Goal: Task Accomplishment & Management: Manage account settings

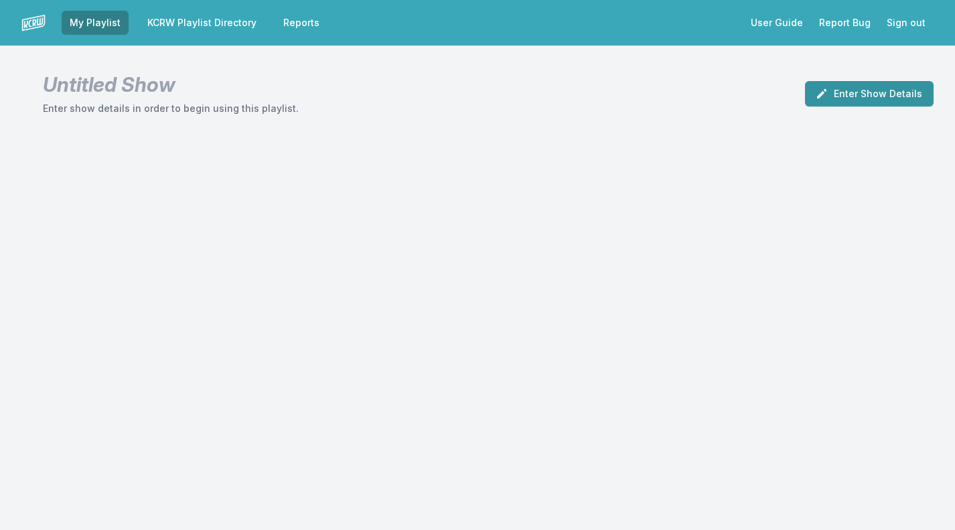
click at [861, 96] on button "Enter Show Details" at bounding box center [869, 93] width 129 height 25
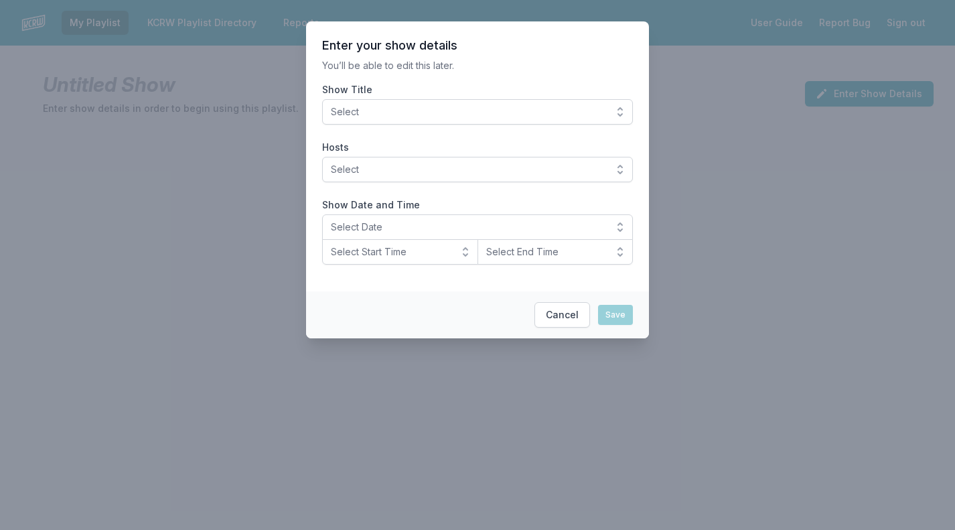
click at [546, 97] on div "Show Title Select" at bounding box center [477, 104] width 311 height 42
click at [526, 109] on span "Select" at bounding box center [468, 111] width 275 height 13
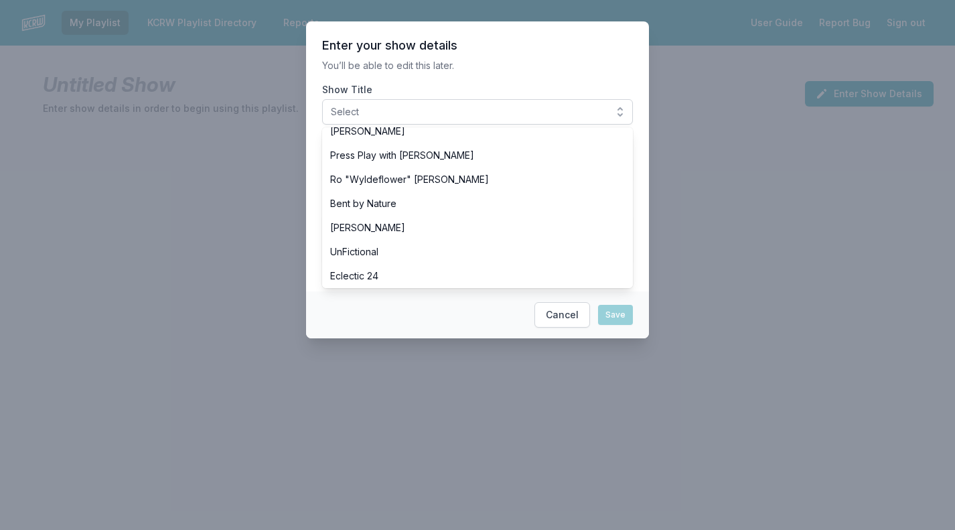
scroll to position [535, 0]
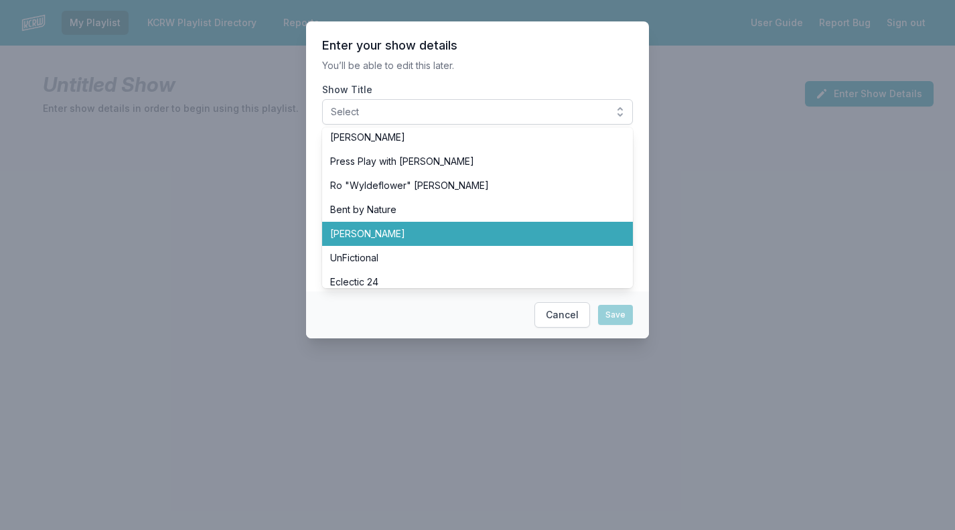
click at [386, 240] on span "[PERSON_NAME]" at bounding box center [469, 233] width 279 height 13
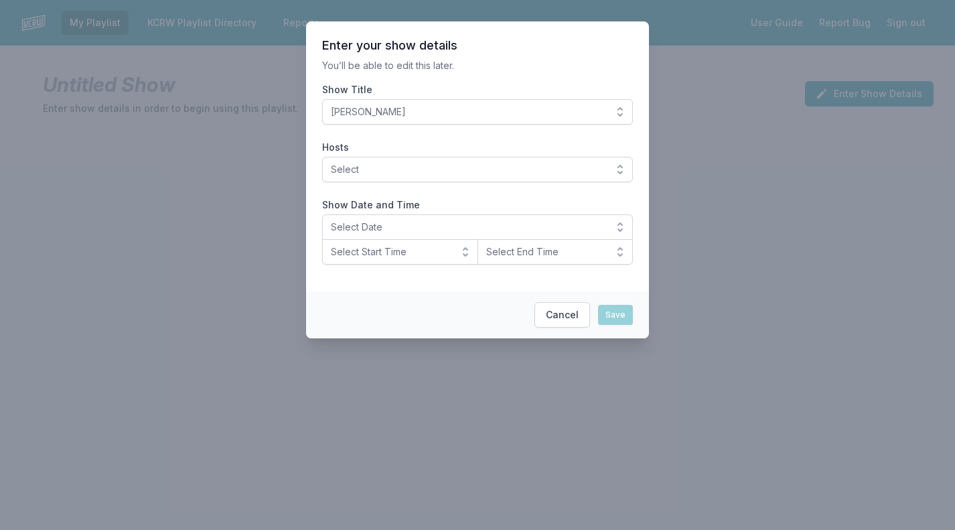
click at [395, 177] on button "Select" at bounding box center [477, 169] width 311 height 25
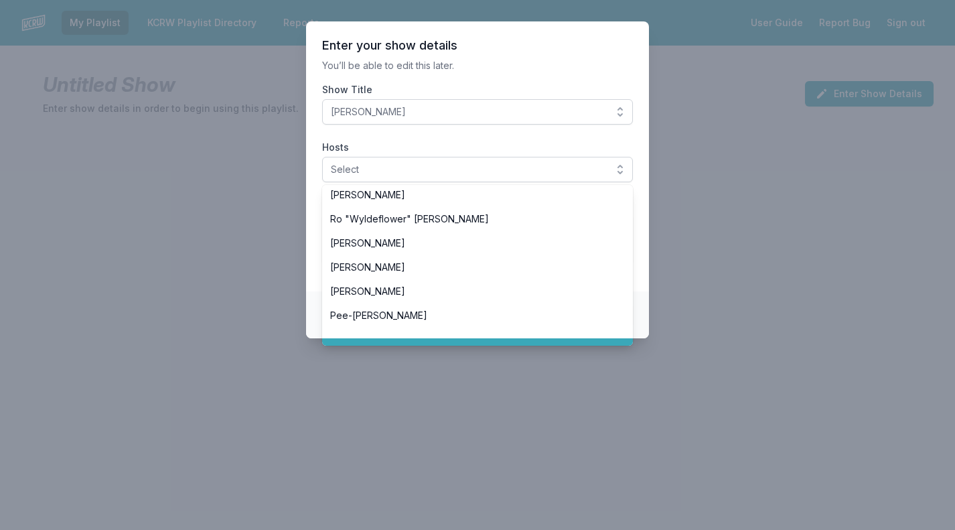
scroll to position [523, 0]
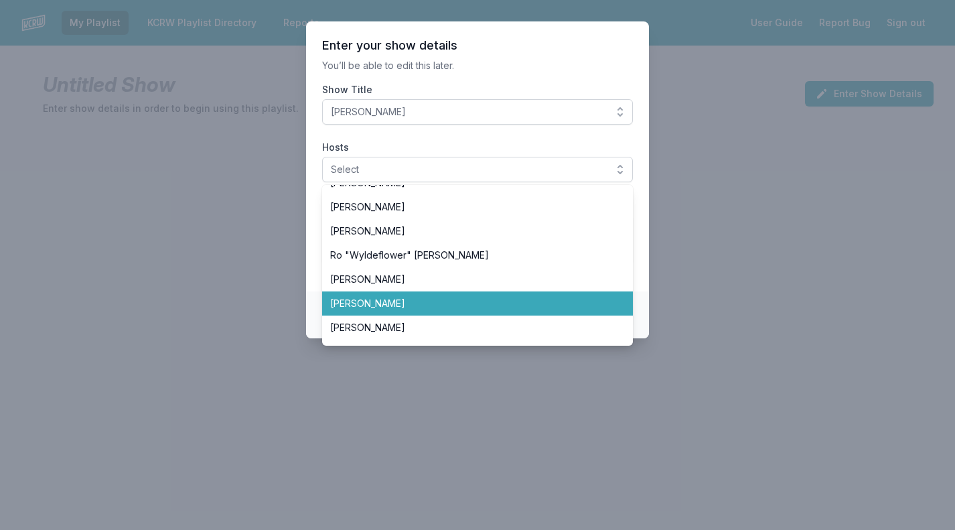
click at [356, 307] on span "[PERSON_NAME]" at bounding box center [469, 303] width 279 height 13
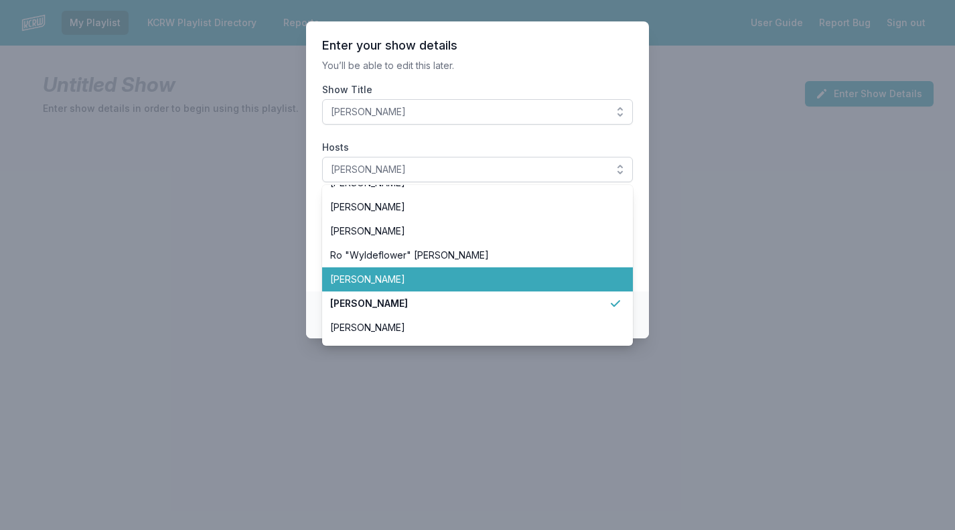
click at [312, 275] on section "Enter your show details You’ll be able to edit this later. Show Title SiLVA Hos…" at bounding box center [477, 156] width 343 height 270
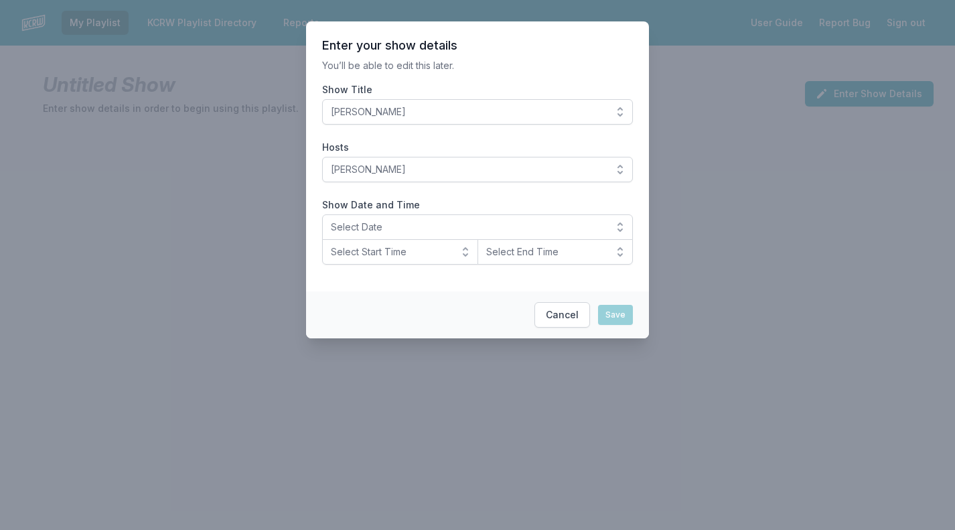
click at [389, 232] on span "Select Date" at bounding box center [468, 226] width 275 height 13
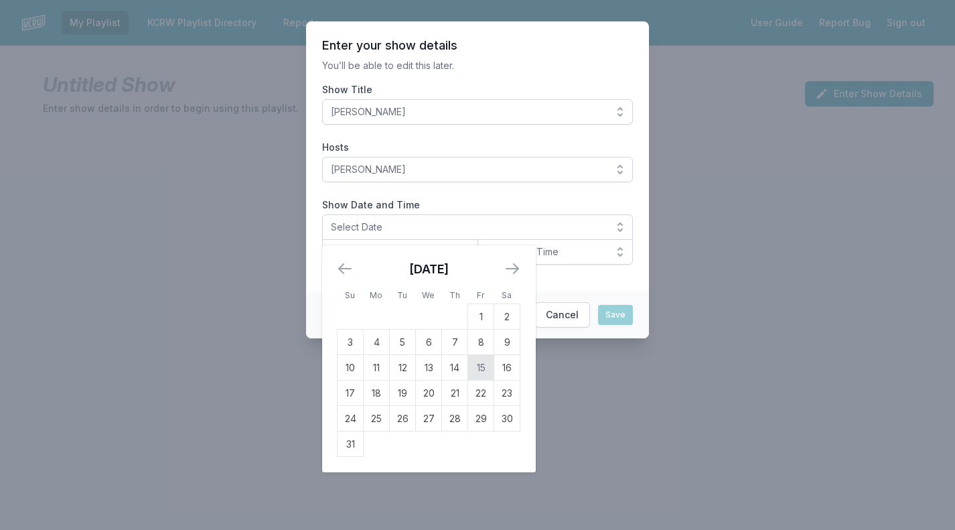
click at [488, 368] on td "15" at bounding box center [481, 367] width 26 height 25
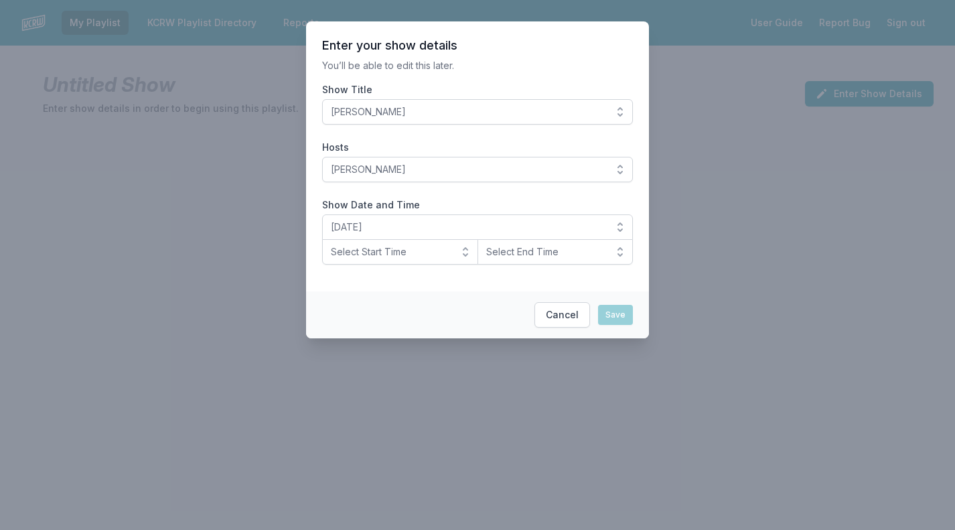
click at [399, 251] on span "Select Start Time" at bounding box center [391, 251] width 120 height 13
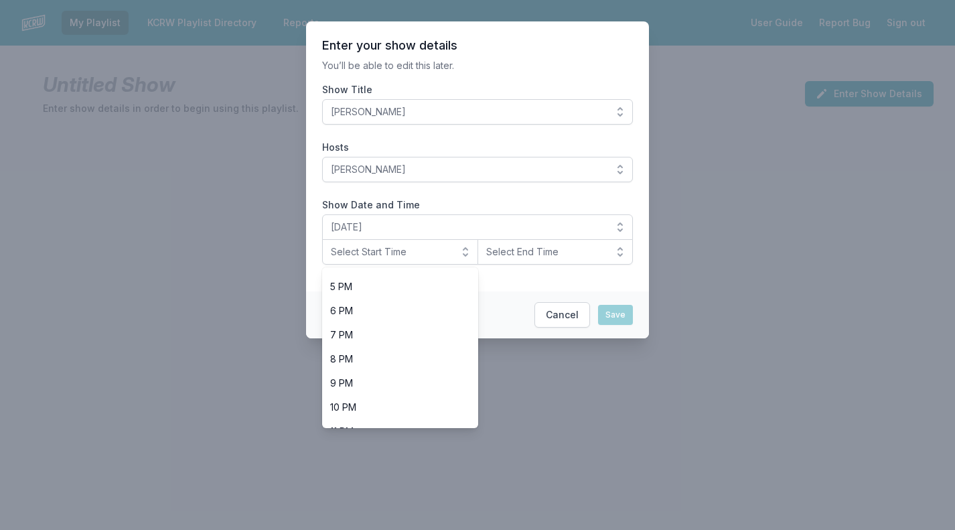
scroll to position [416, 0]
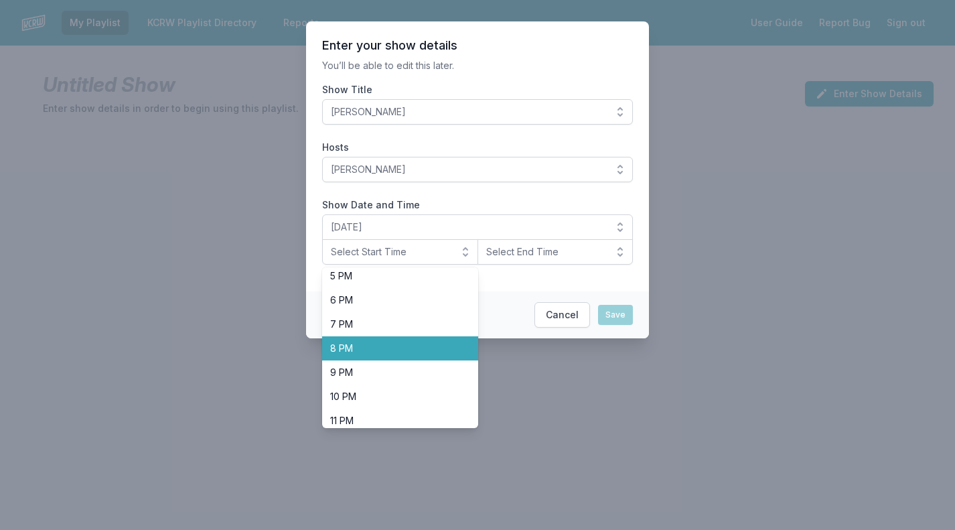
click at [354, 349] on span "8 PM" at bounding box center [392, 348] width 124 height 13
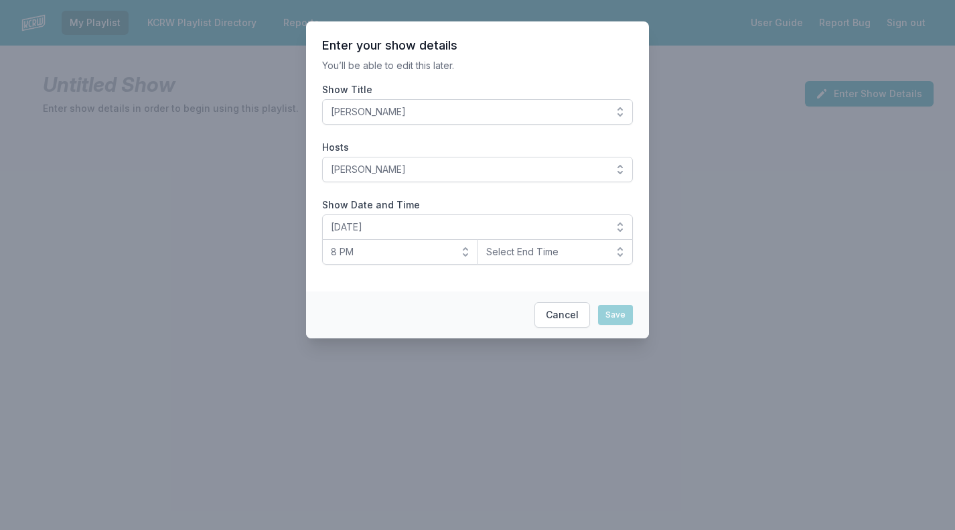
click at [560, 258] on button "Select End Time" at bounding box center [555, 251] width 156 height 25
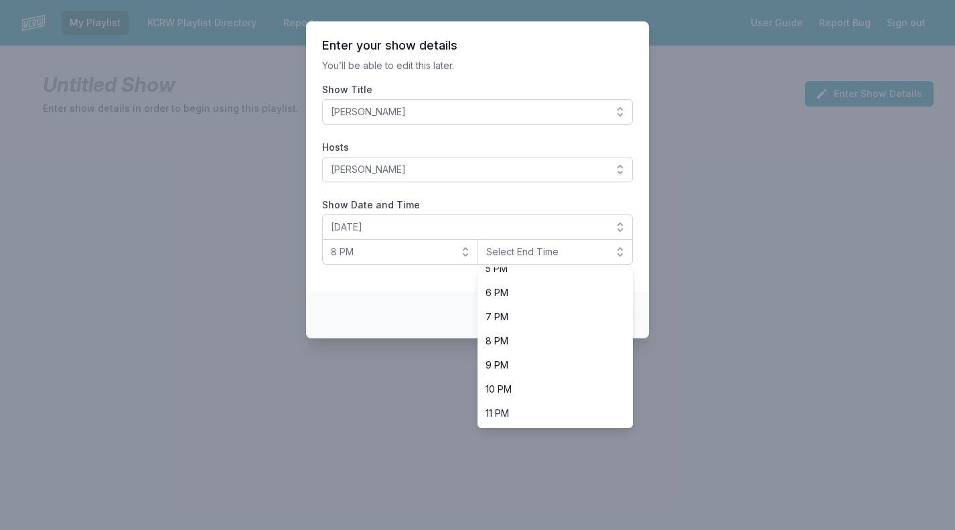
scroll to position [423, 0]
click at [518, 389] on span "10 PM" at bounding box center [548, 388] width 124 height 13
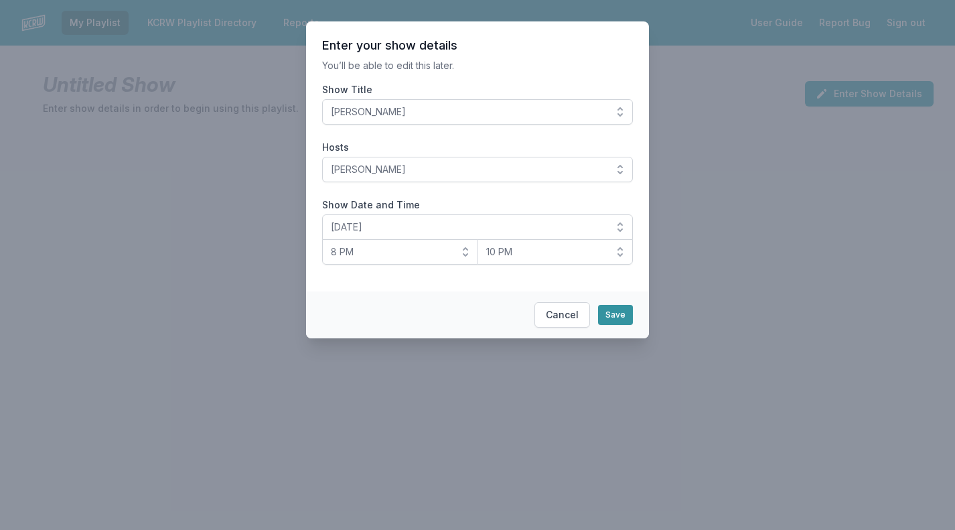
click at [624, 308] on button "Save" at bounding box center [615, 315] width 35 height 20
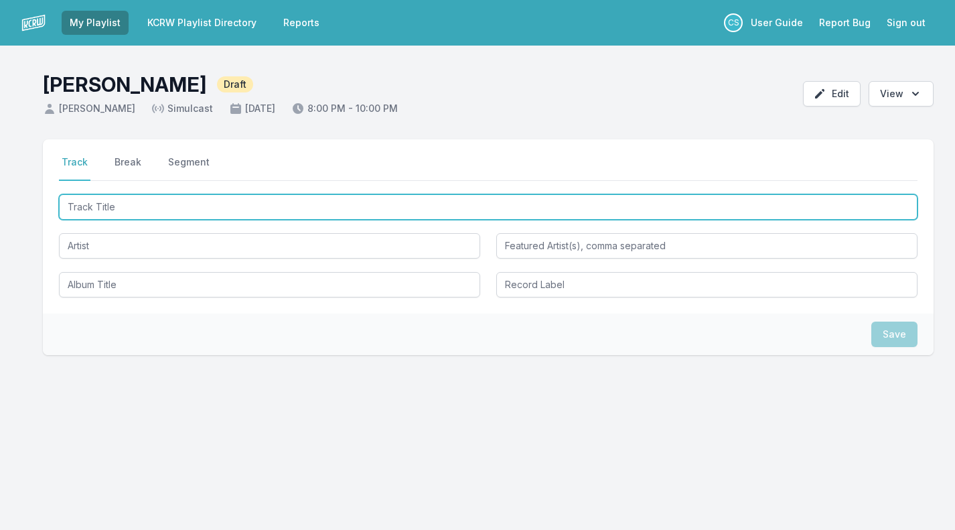
click at [103, 207] on input "Track Title" at bounding box center [488, 206] width 859 height 25
type input "Elegantly Wasted"
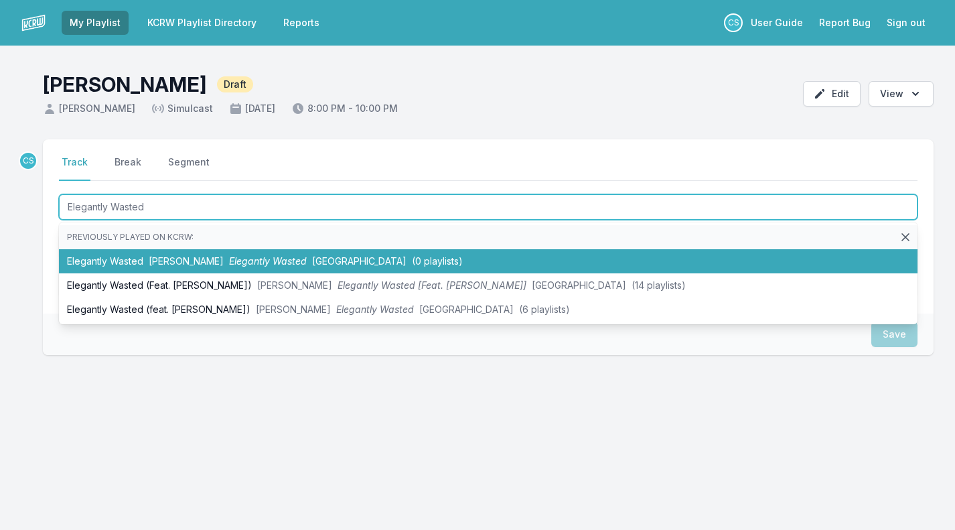
click at [121, 265] on li "Elegantly Wasted [PERSON_NAME] Elegantly Wasted Concord (0 playlists)" at bounding box center [488, 261] width 859 height 24
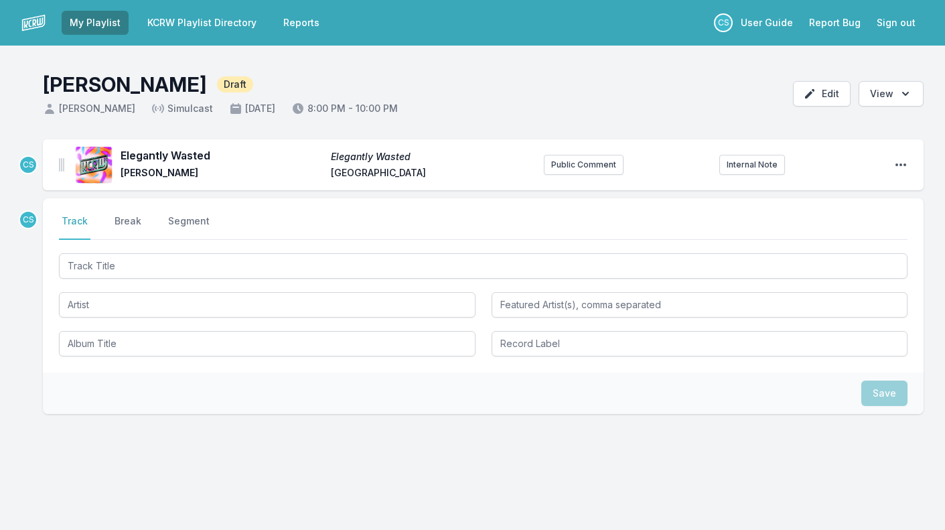
click at [901, 162] on icon "Open playlist item options" at bounding box center [900, 164] width 13 height 13
click at [843, 213] on button "Delete Entry" at bounding box center [832, 216] width 150 height 24
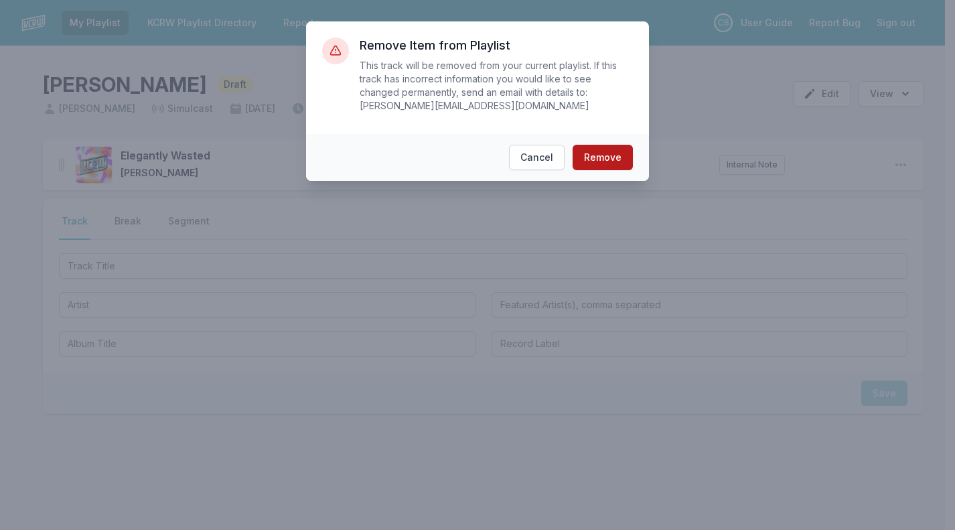
click at [611, 151] on button "Remove" at bounding box center [603, 157] width 60 height 25
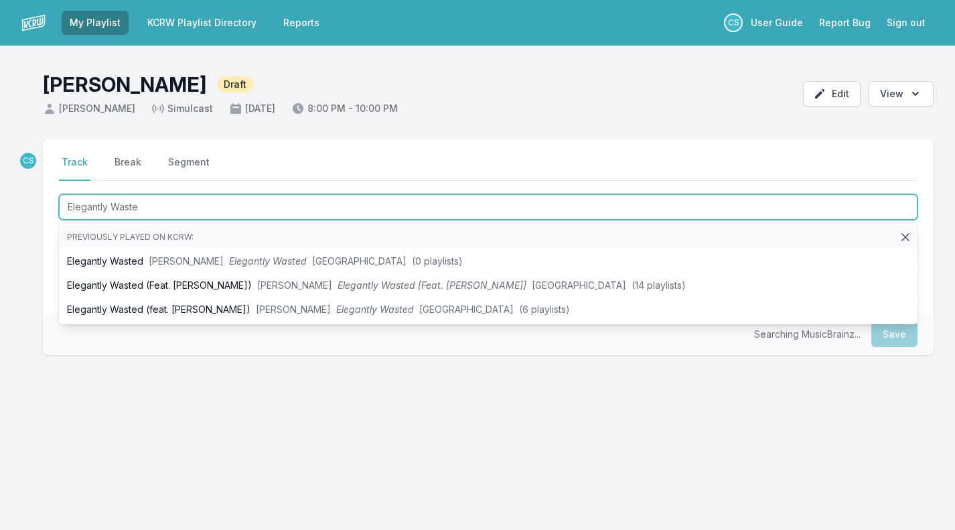
type input "Elegantly Waste"
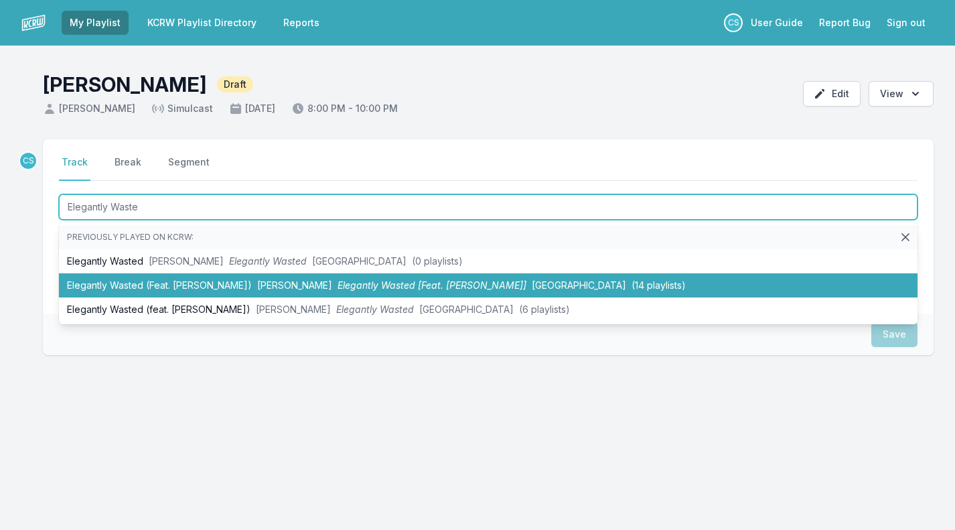
click at [532, 281] on span "[GEOGRAPHIC_DATA]" at bounding box center [579, 284] width 94 height 11
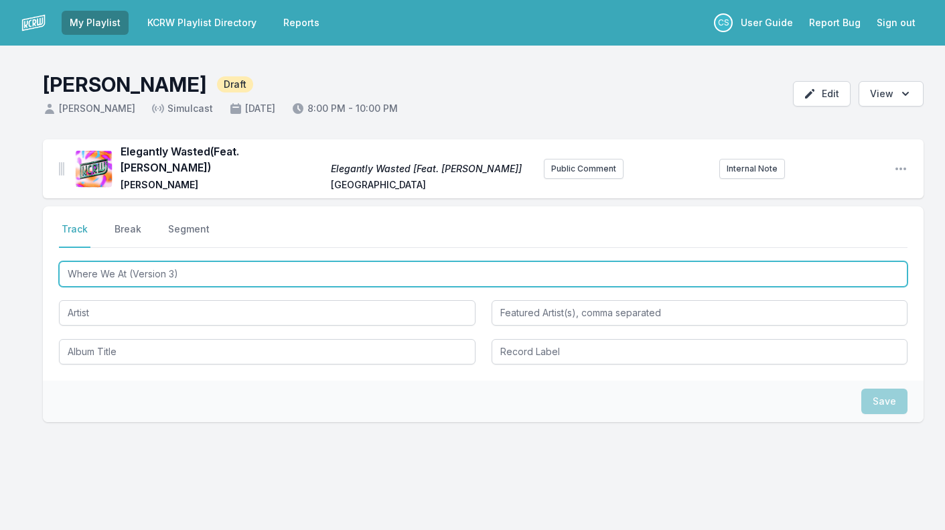
type input "Where We At (Version 3)"
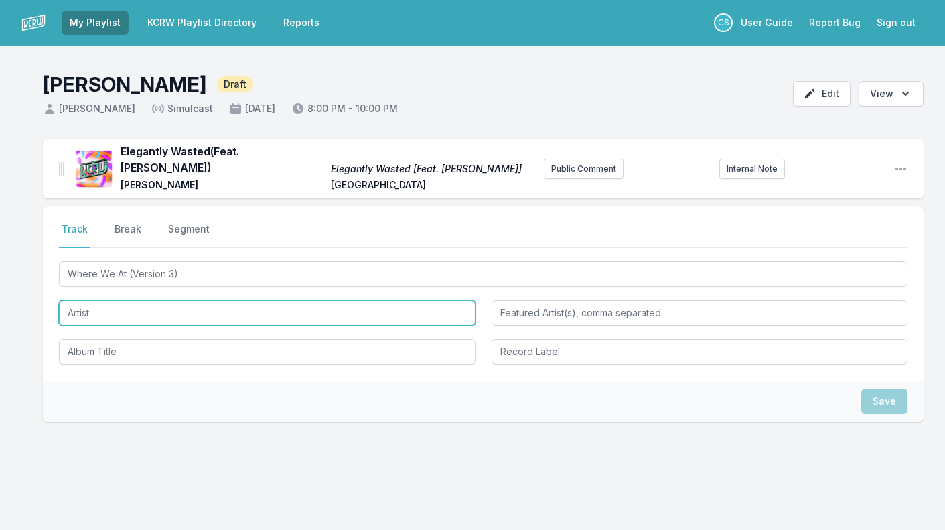
click at [94, 312] on input "Artist" at bounding box center [267, 312] width 417 height 25
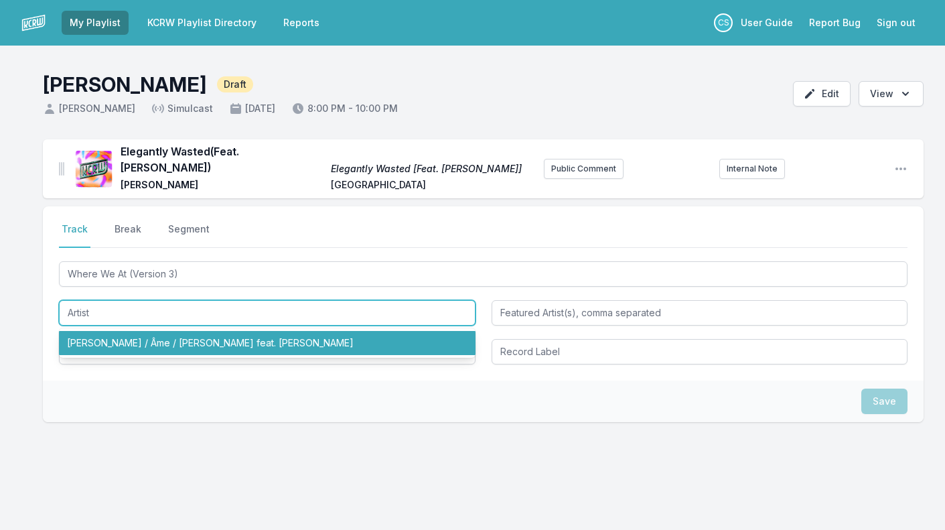
click at [102, 338] on li "[PERSON_NAME] / Âme / [PERSON_NAME] feat. [PERSON_NAME]" at bounding box center [267, 343] width 417 height 24
type input "[PERSON_NAME] / Âme / [PERSON_NAME]"
type input "[PERSON_NAME]"
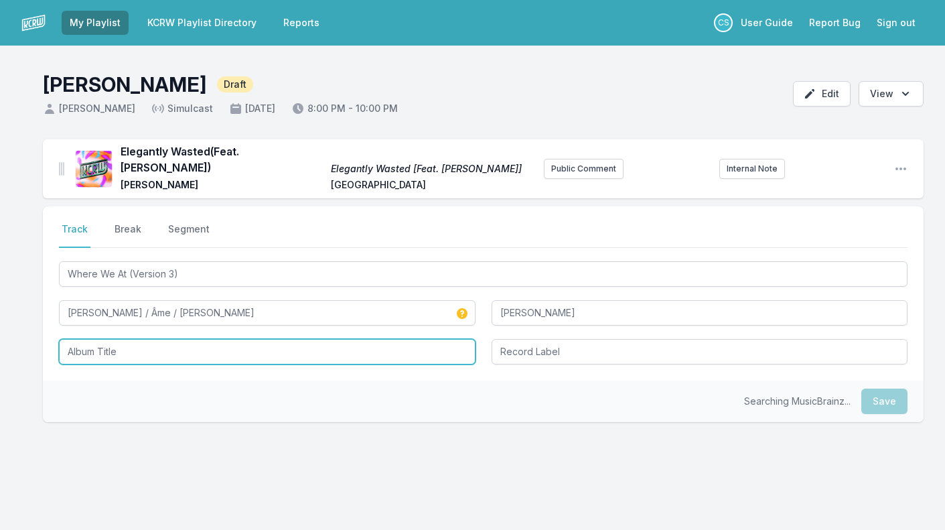
click at [101, 347] on input "Album Title" at bounding box center [267, 351] width 417 height 25
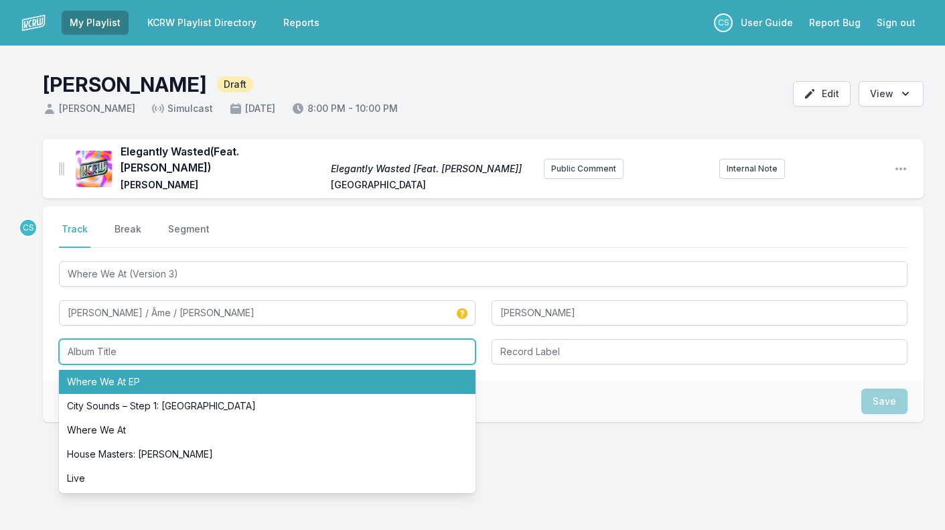
click at [98, 374] on li "Where We At EP" at bounding box center [267, 382] width 417 height 24
type input "Where We At EP"
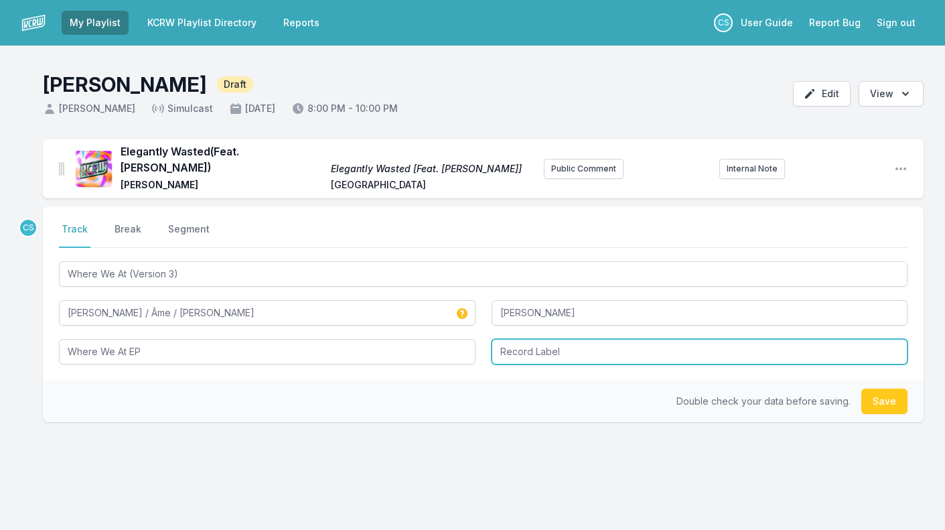
click at [537, 347] on input "Record Label" at bounding box center [700, 351] width 417 height 25
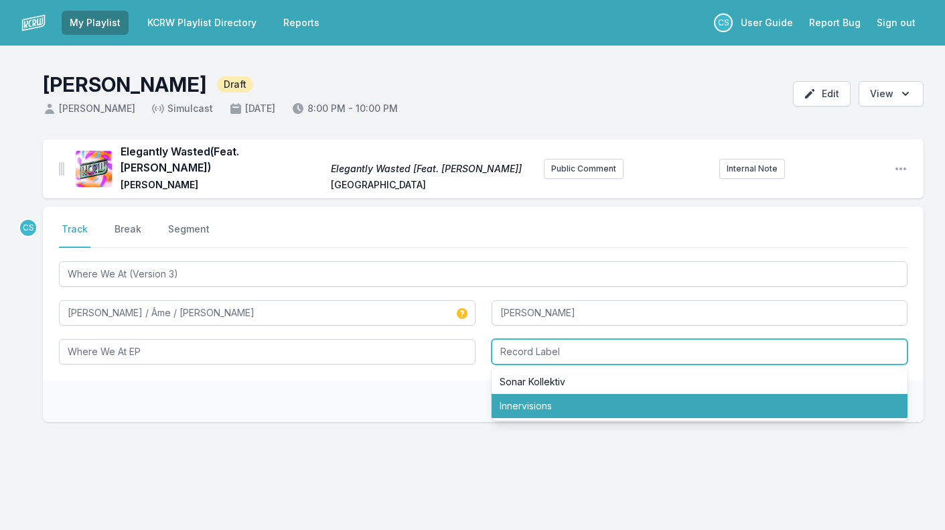
click at [530, 398] on li "Innervisions" at bounding box center [700, 406] width 417 height 24
type input "Innervisions"
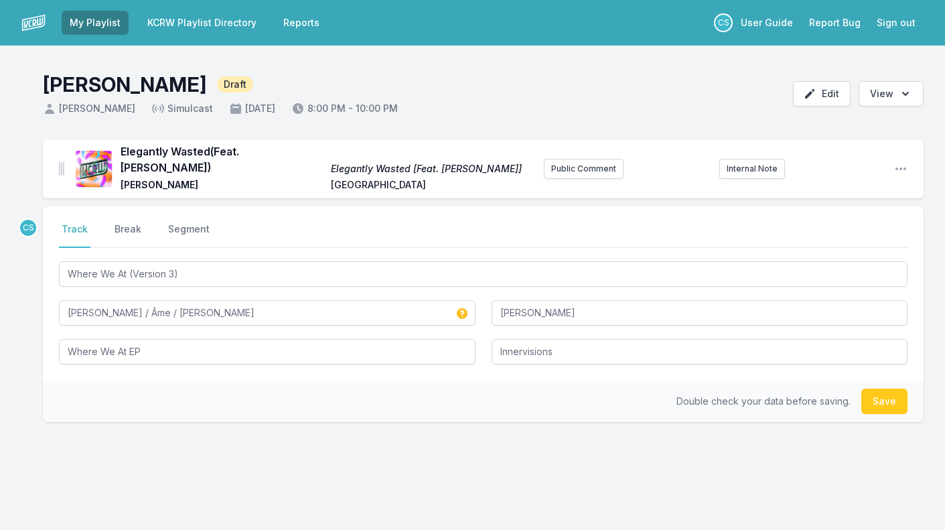
click at [875, 391] on button "Save" at bounding box center [884, 400] width 46 height 25
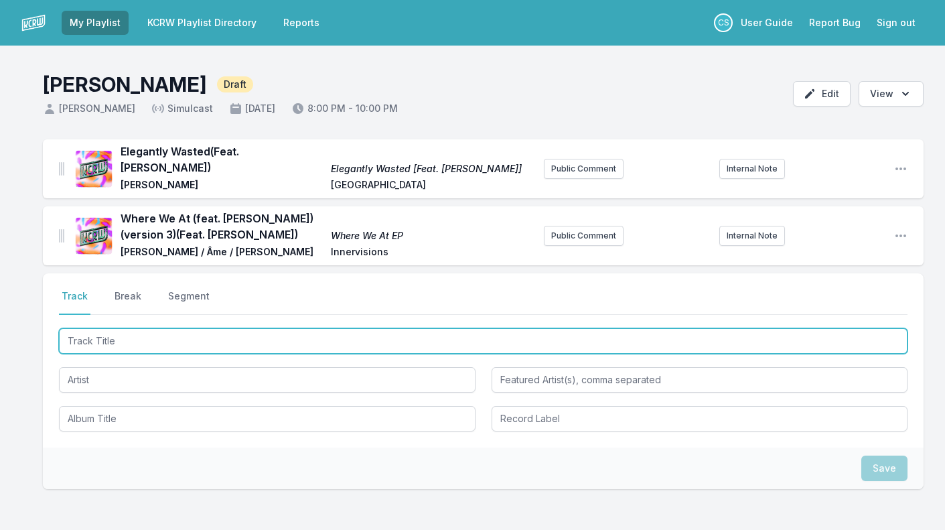
click at [97, 331] on input "Track Title" at bounding box center [483, 340] width 848 height 25
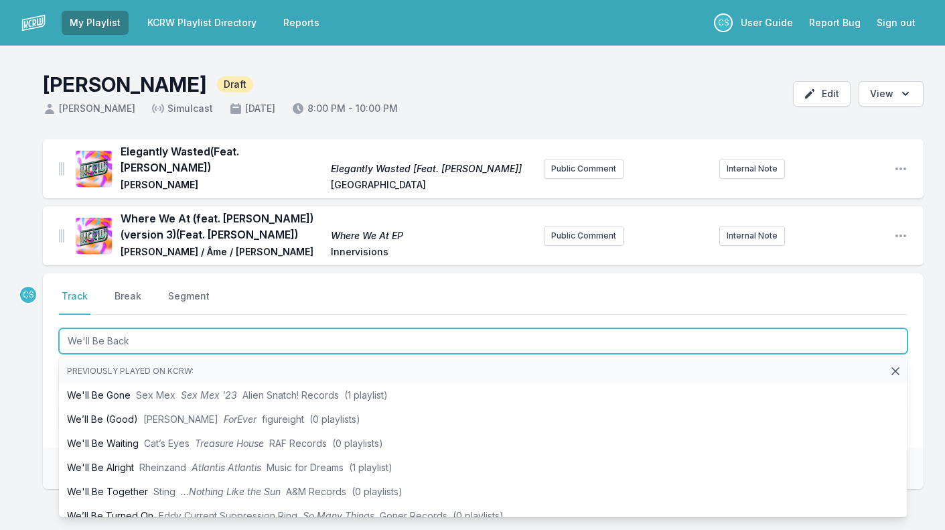
type input "We'll Be Back"
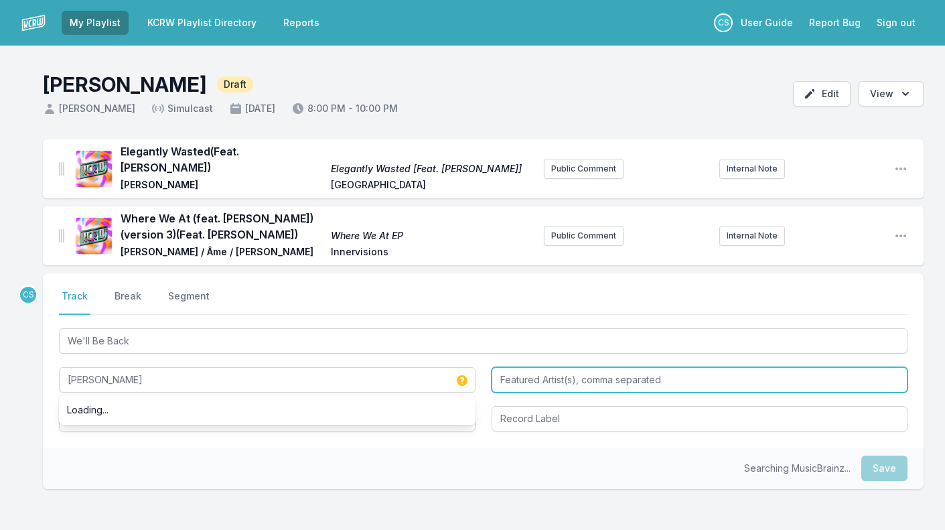
type input "[PERSON_NAME]"
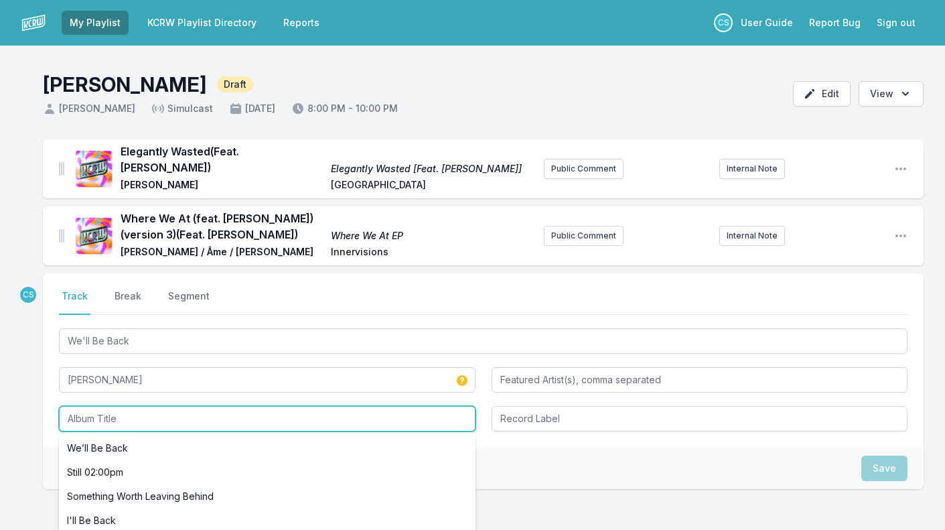
scroll to position [246, 0]
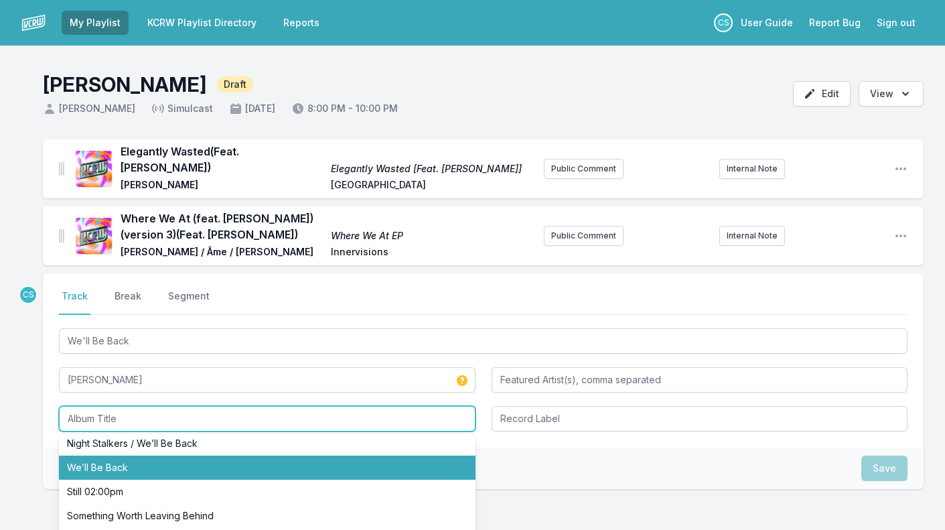
click at [155, 459] on li "We’ll Be Back" at bounding box center [267, 467] width 417 height 24
type input "We’ll Be Back"
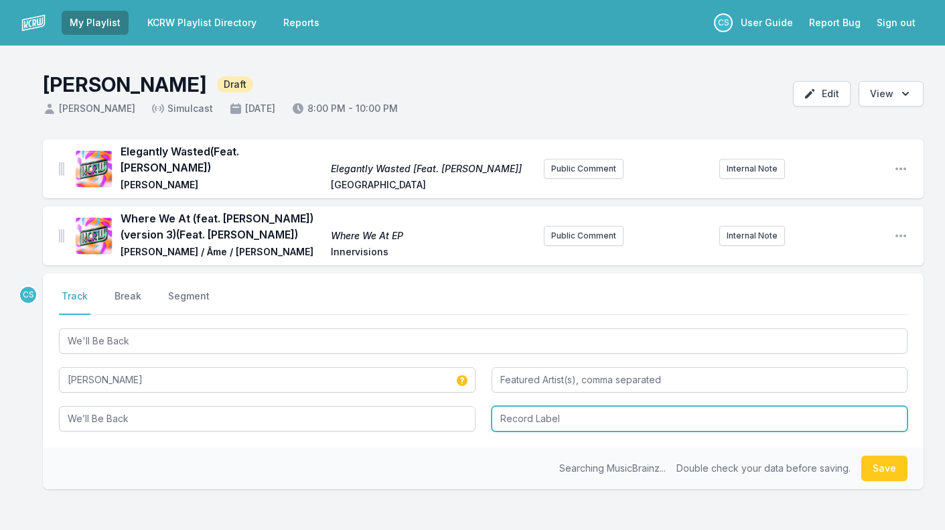
click at [608, 418] on input "Record Label" at bounding box center [700, 418] width 417 height 25
type input "Realm"
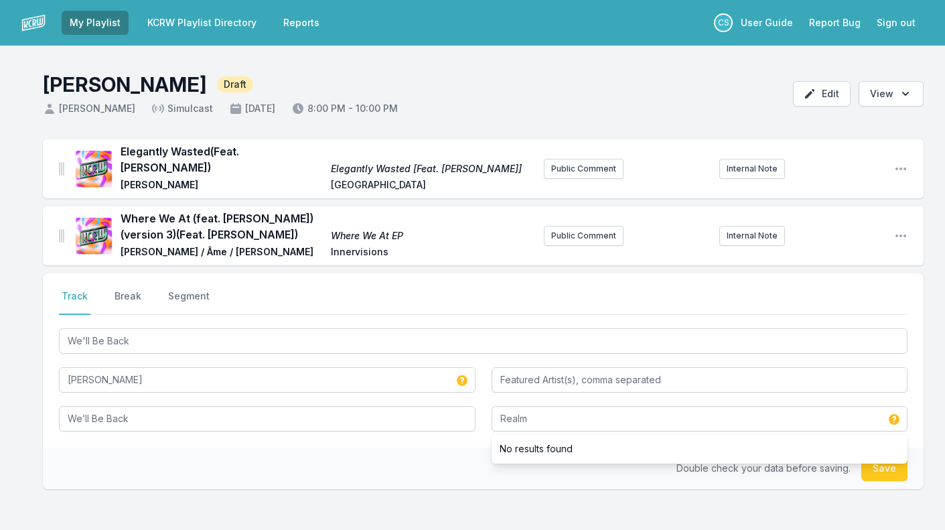
click at [407, 491] on div "Select a tab Track Break Segment Track Break Segment We'll Be Back [PERSON_NAME…" at bounding box center [483, 423] width 881 height 301
click at [895, 457] on button "Save" at bounding box center [884, 467] width 46 height 25
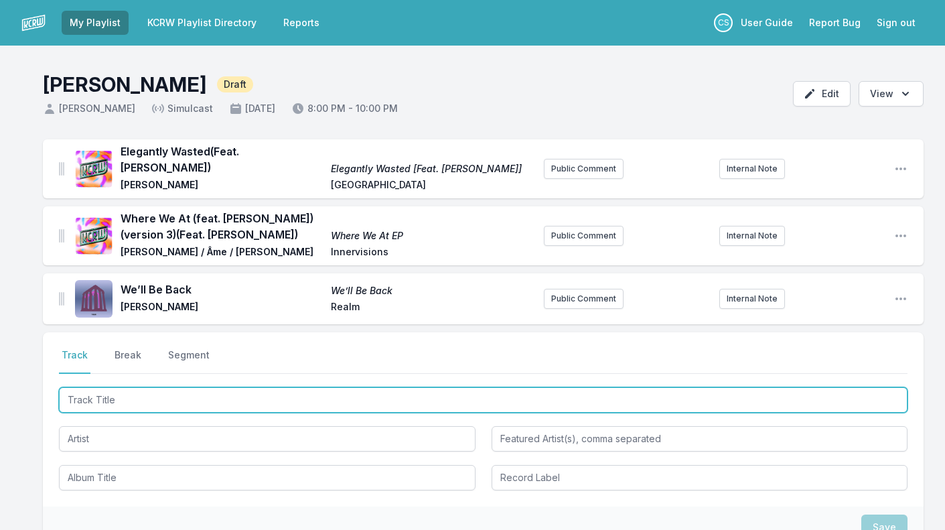
click at [112, 400] on input "Track Title" at bounding box center [483, 399] width 848 height 25
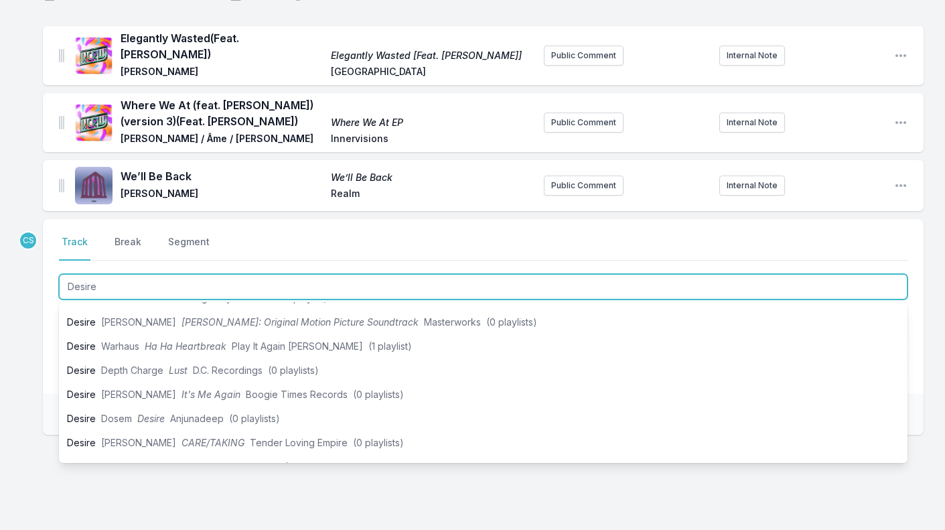
scroll to position [145, 0]
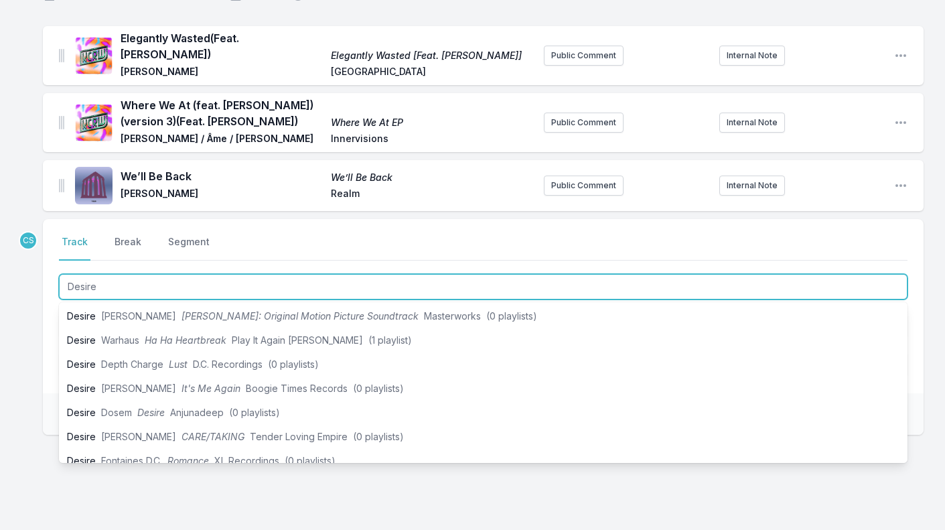
type input "Desire"
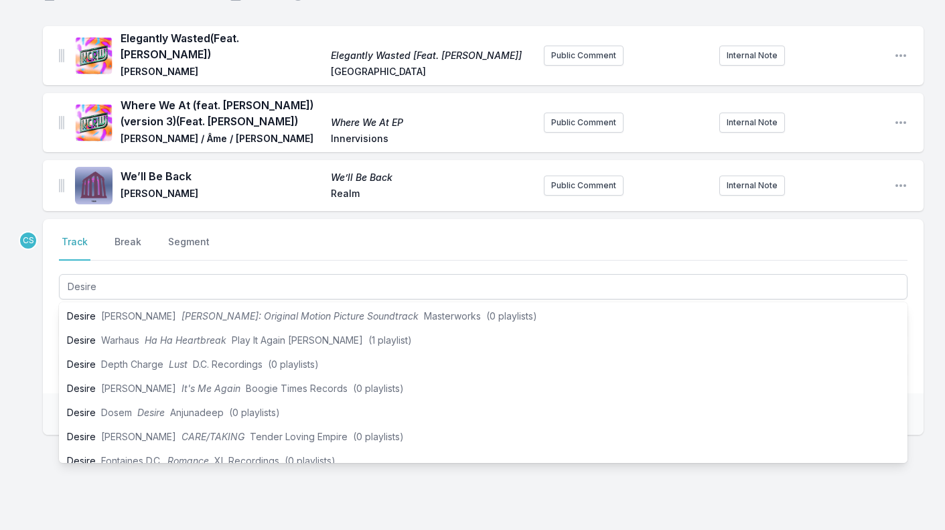
click at [33, 369] on div "Elegantly Wasted (Feat. [PERSON_NAME]) Elegantly Wasted [Feat. [PERSON_NAME]] […" at bounding box center [472, 294] width 945 height 537
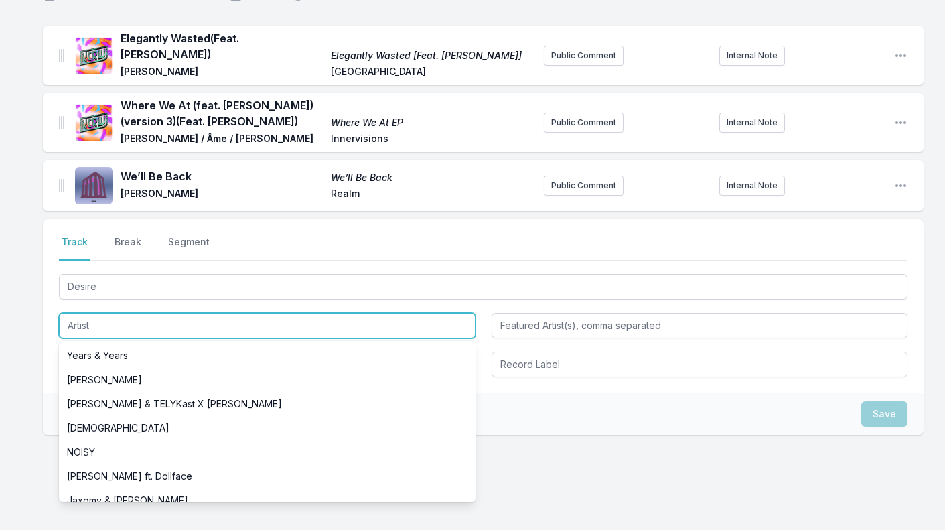
click at [100, 319] on input "Artist" at bounding box center [267, 325] width 417 height 25
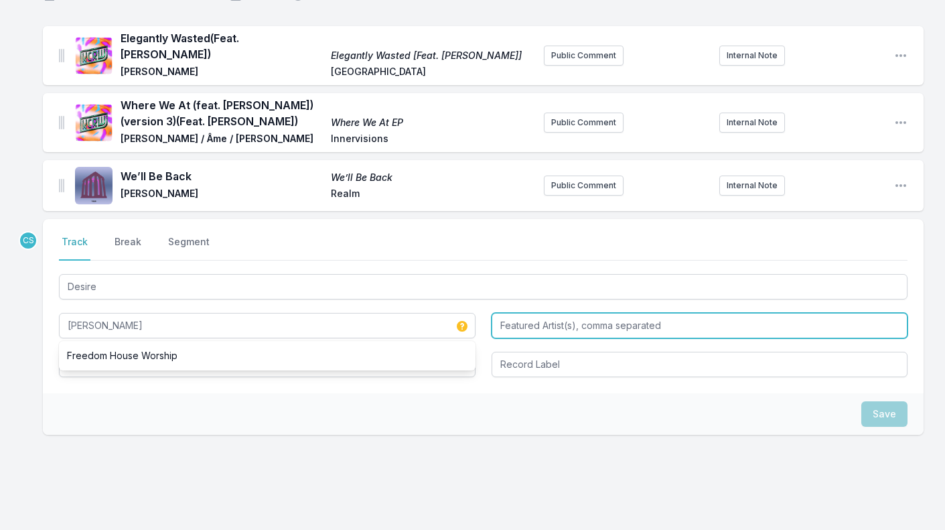
type input "[PERSON_NAME]"
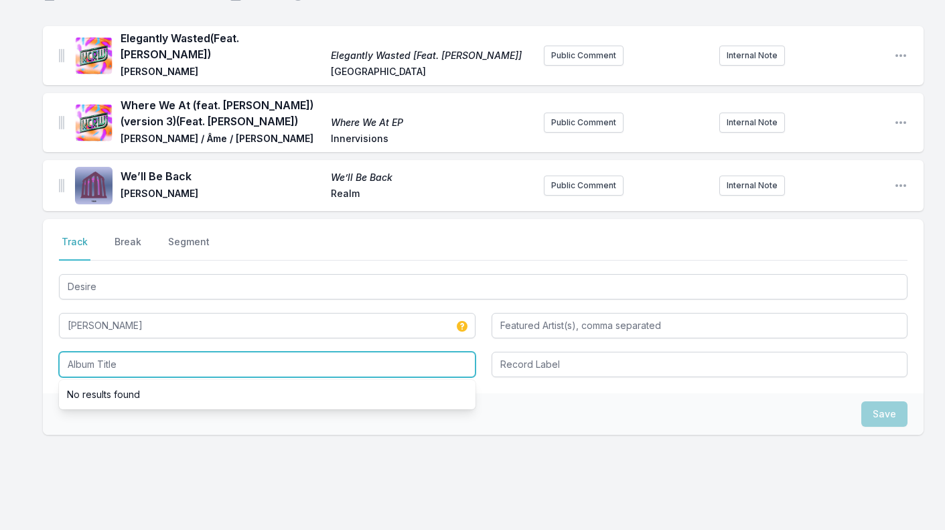
scroll to position [0, 0]
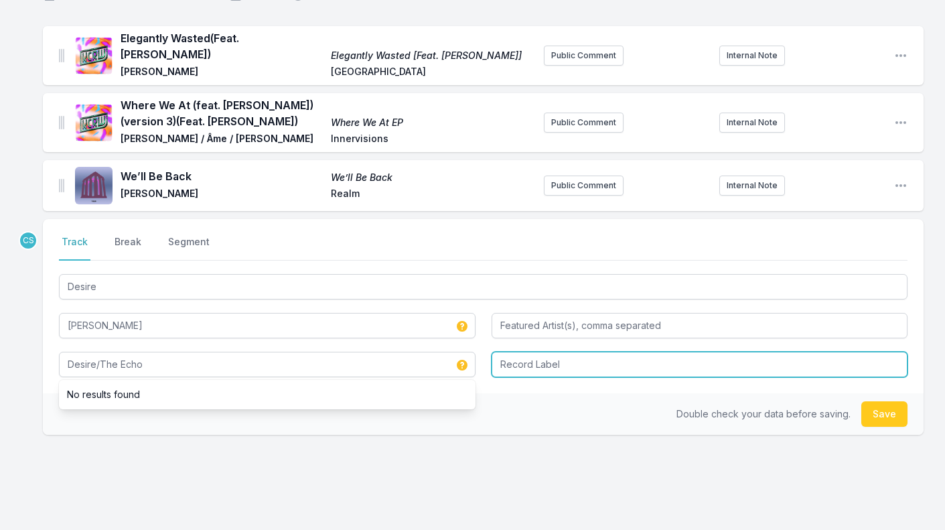
type input "Desire/The Echo"
type input "Nice Age"
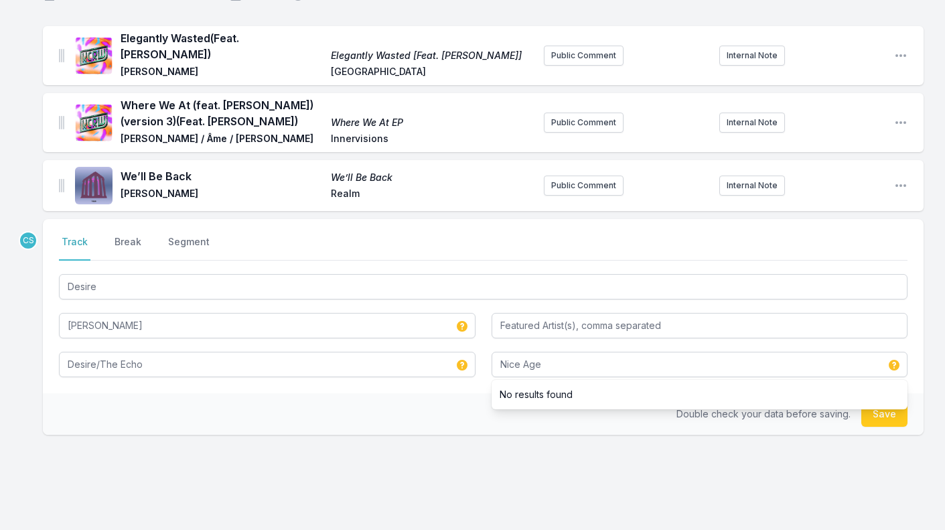
click at [161, 450] on div "CS Select a tab Track Break Segment Track Break Segment Desire [PERSON_NAME] De…" at bounding box center [483, 369] width 881 height 301
click at [881, 401] on button "Save" at bounding box center [884, 413] width 46 height 25
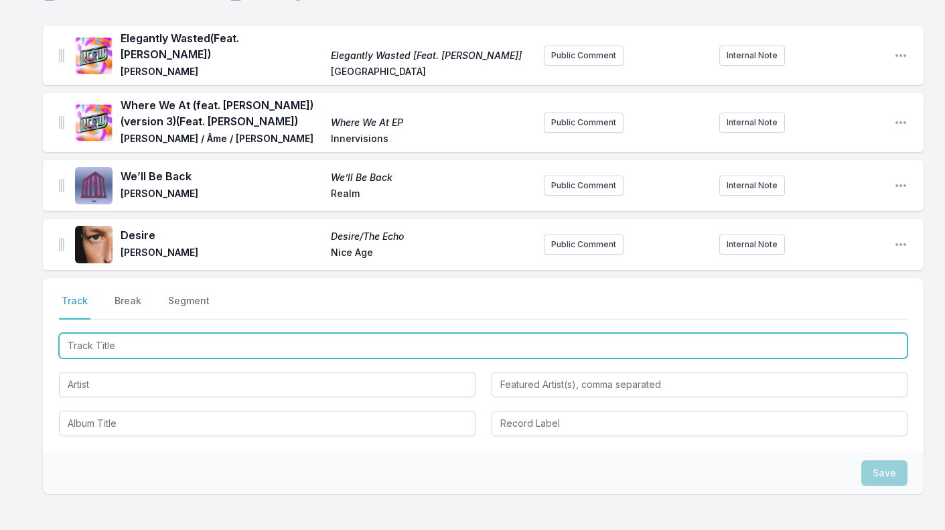
click at [108, 334] on input "Track Title" at bounding box center [483, 345] width 848 height 25
type input "CA$HED UP (Machinedrum Remix)"
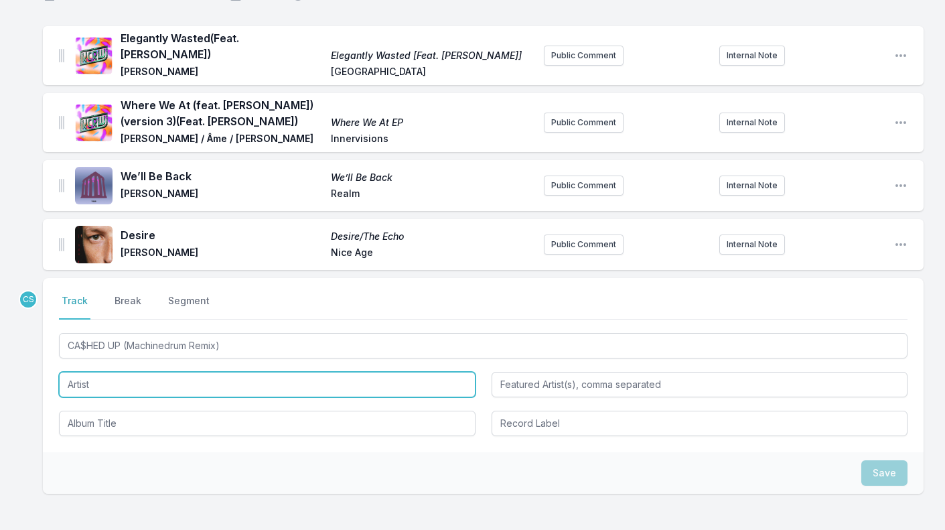
click at [84, 372] on input "Artist" at bounding box center [267, 384] width 417 height 25
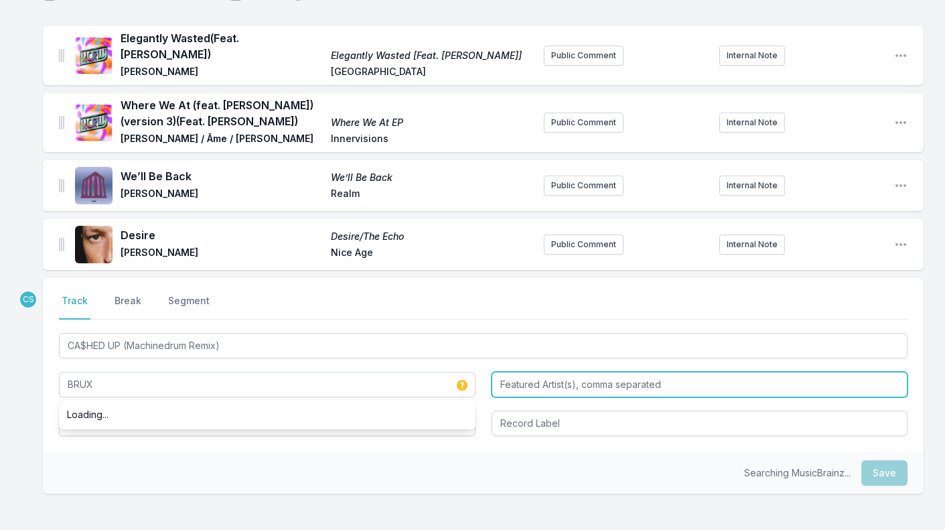
type input "BRUX"
paste input "BRUX ft."
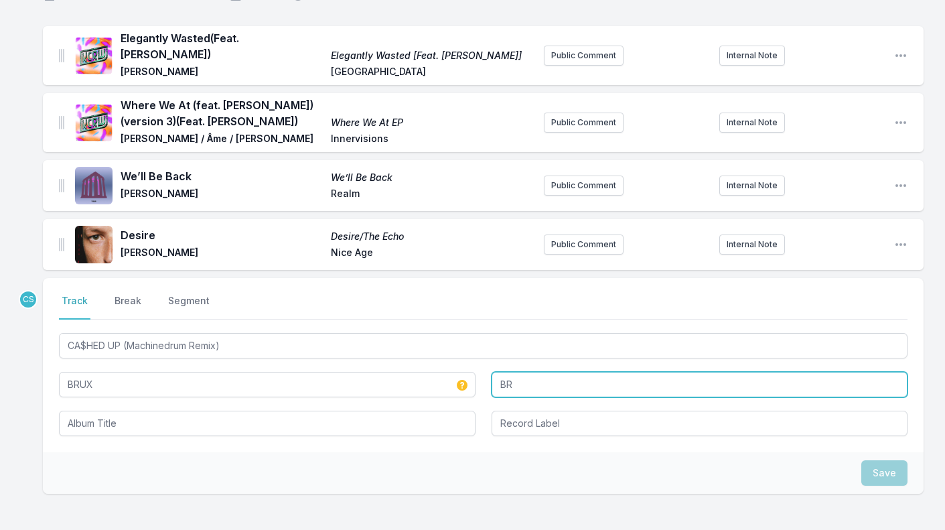
type input "B"
paste input "Baaur & [PERSON_NAME]"
type input "Baaur & [PERSON_NAME]"
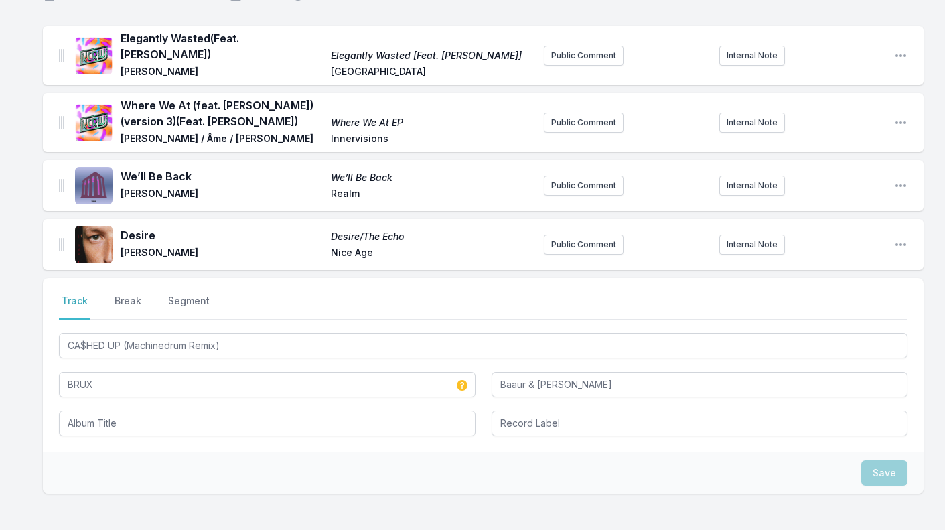
click at [341, 505] on div "Select a tab Track Break Segment Track Break Segment CA$HED UP (Machinedrum Rem…" at bounding box center [483, 428] width 881 height 301
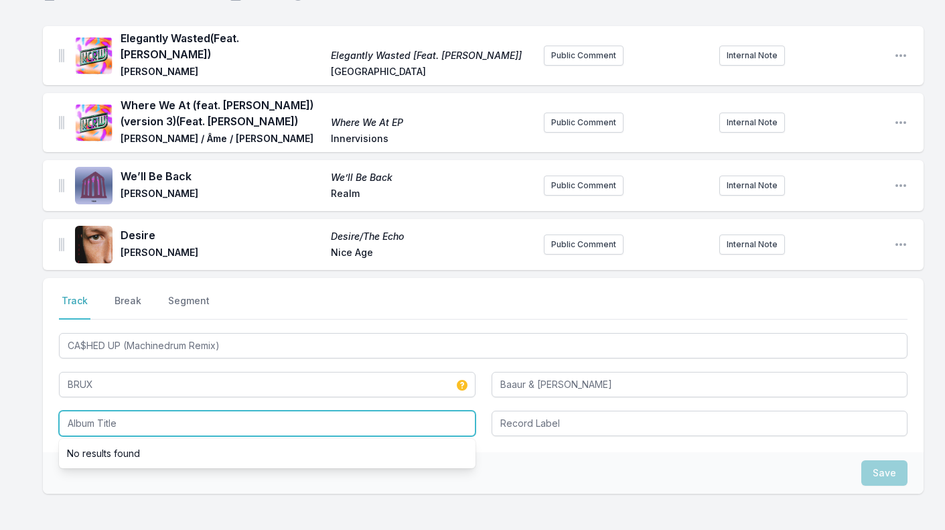
click at [303, 411] on input "Album Title" at bounding box center [267, 423] width 417 height 25
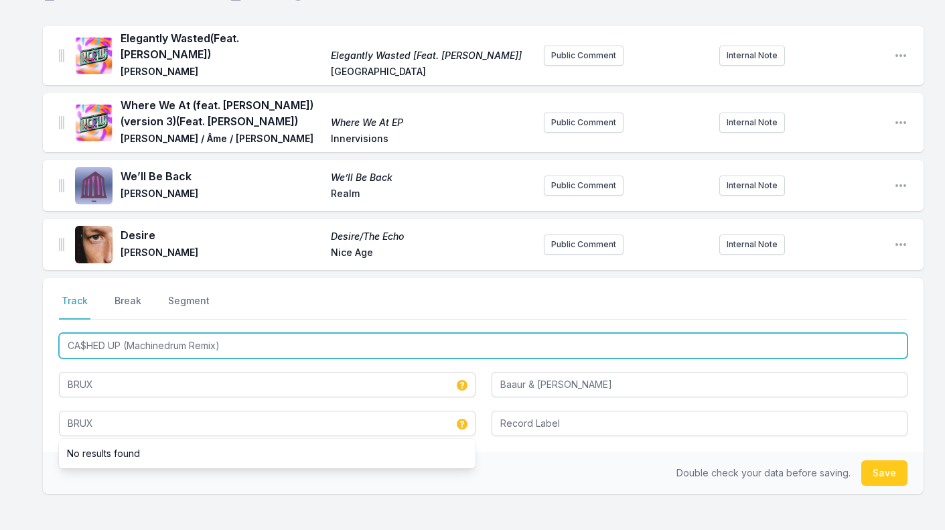
click at [246, 333] on input "CA$HED UP (Machinedrum Remix)" at bounding box center [483, 345] width 848 height 25
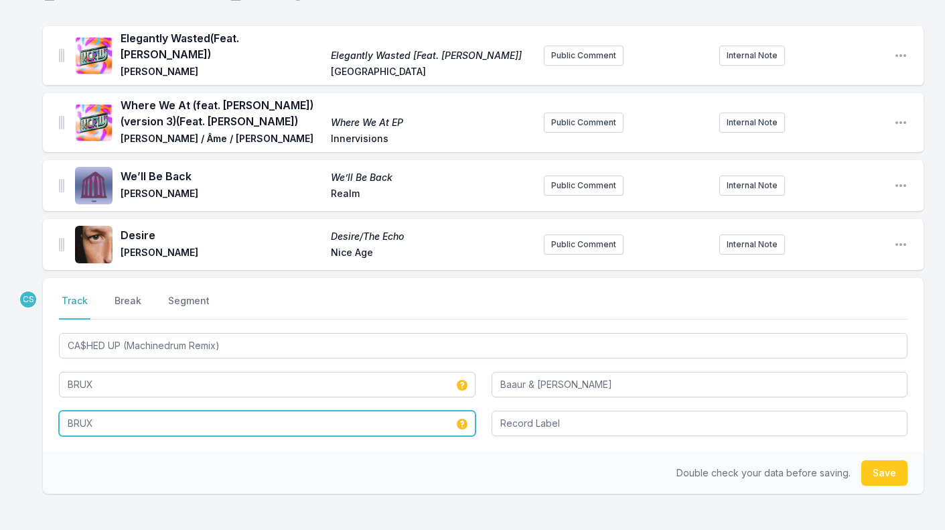
click at [131, 415] on input "BRUX" at bounding box center [267, 423] width 417 height 25
paste input "CA$HED UP (Machinedrum Remix)"
type input "CA$HED UP (Machinedrum Remix)"
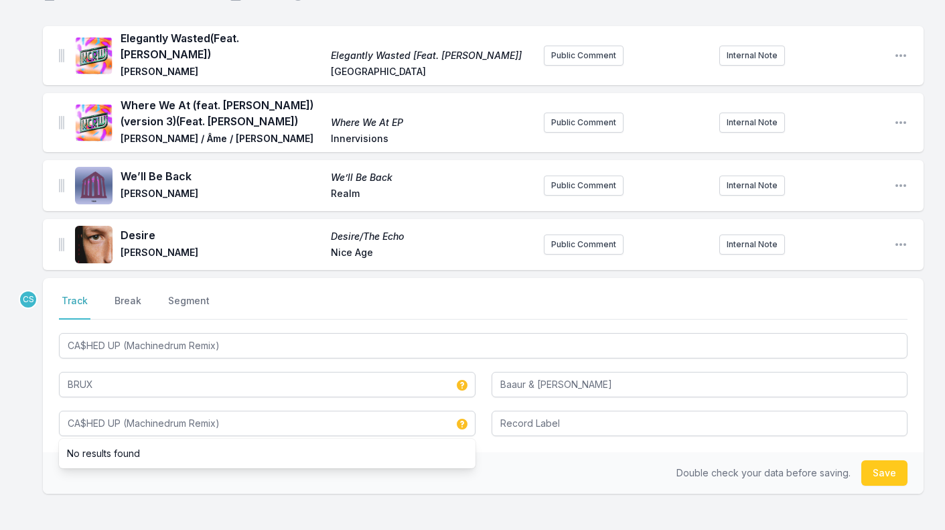
click at [273, 488] on div "CS Select a tab Track Break Segment Track Break Segment CA$HED UP (Machinedrum …" at bounding box center [483, 428] width 881 height 301
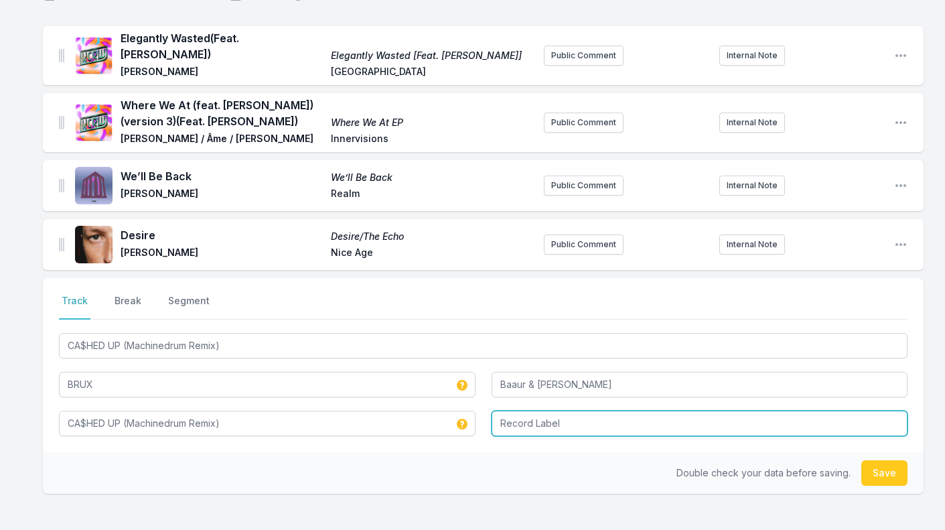
click at [555, 412] on input "Record Label" at bounding box center [700, 423] width 417 height 25
type input "LUCKY ME"
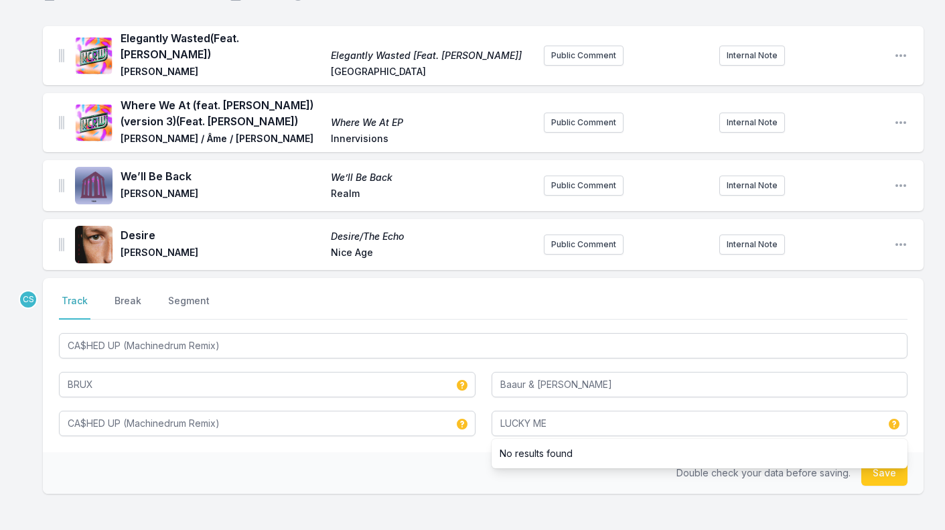
click at [475, 463] on div "Double check your data before saving. Save" at bounding box center [483, 473] width 881 height 42
click at [885, 471] on button "Save" at bounding box center [884, 472] width 46 height 25
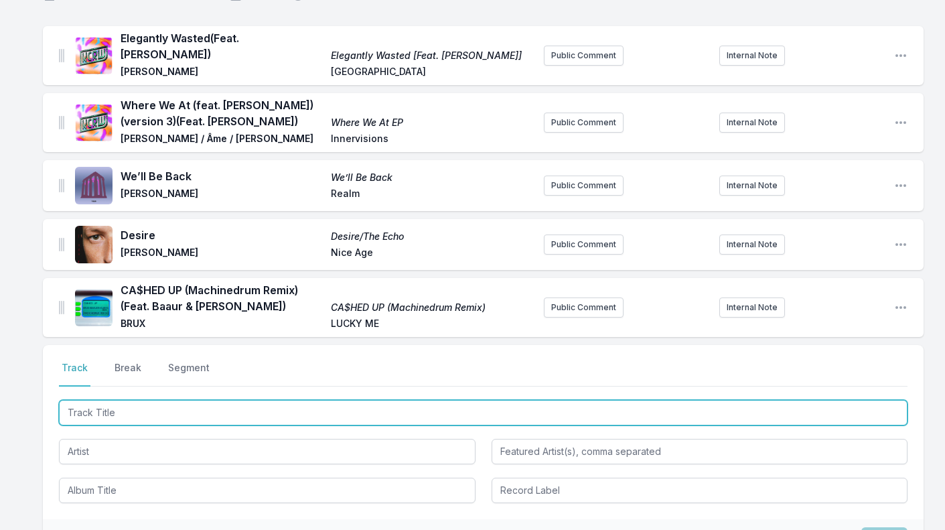
click at [141, 402] on input "Track Title" at bounding box center [483, 412] width 848 height 25
paste input "Disco Bump Dat Tang"
type input "Disco Bump Dat Tang"
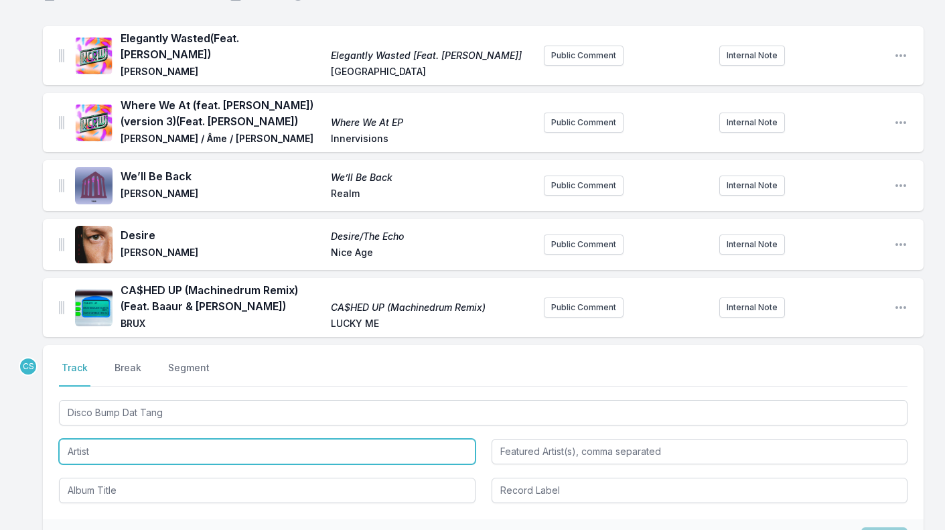
click at [95, 446] on input "Artist" at bounding box center [267, 451] width 417 height 25
paste input "Jace Mile"
type input "Jace Mile"
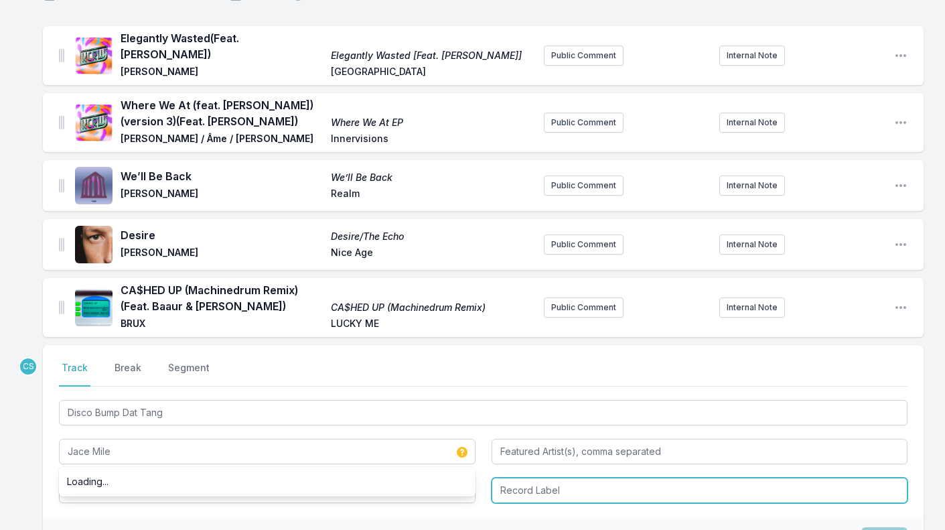
click at [517, 482] on input "Record Label" at bounding box center [700, 489] width 417 height 25
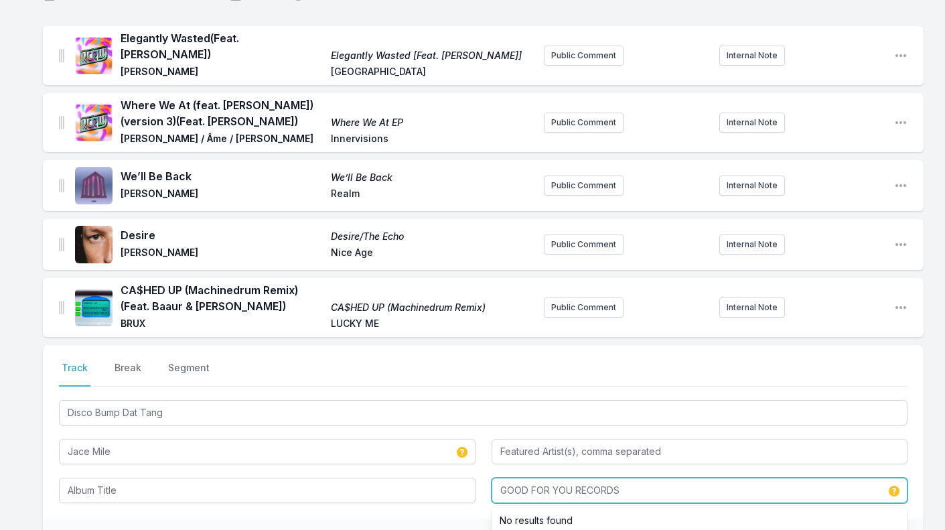
type input "GOOD FOR YOU RECORDS"
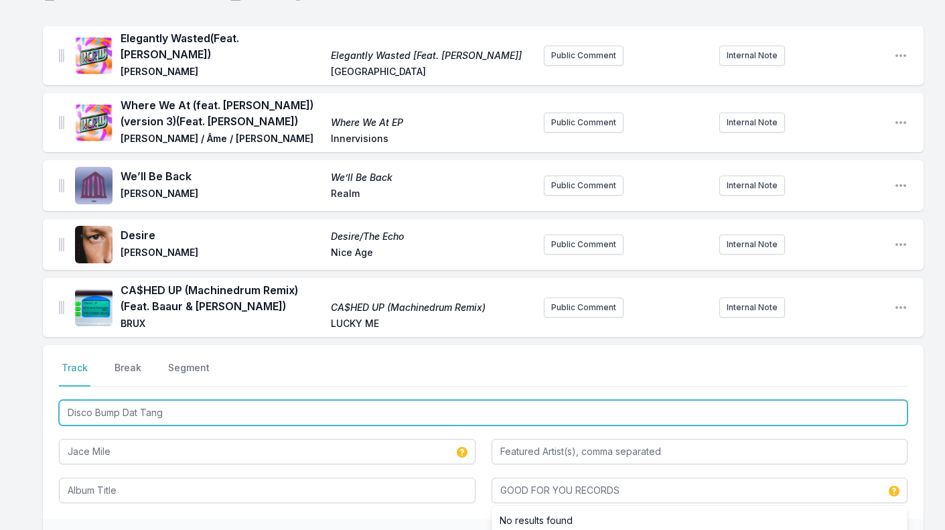
click at [190, 403] on input "Disco Bump Dat Tang" at bounding box center [483, 412] width 848 height 25
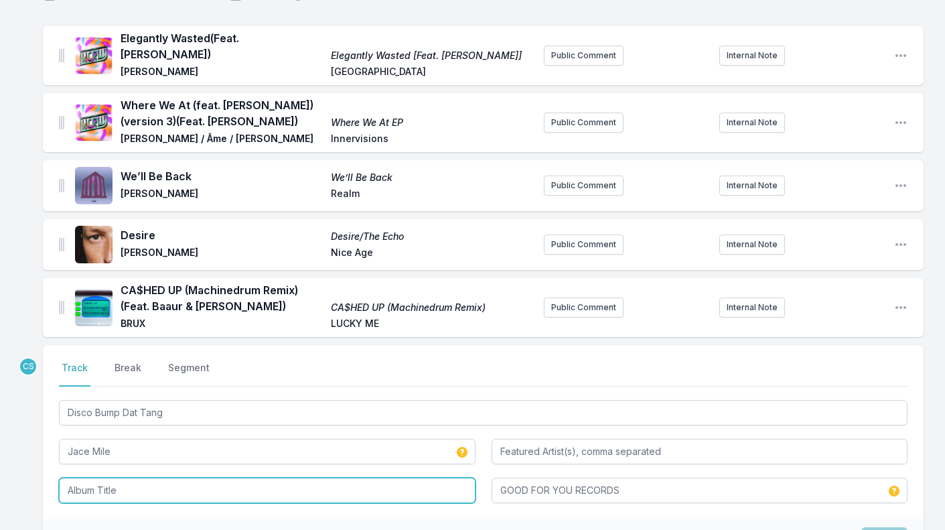
click at [98, 489] on input "Album Title" at bounding box center [267, 489] width 417 height 25
paste input "Disco Bump Dat Tang"
type input "Disco Bump Dat Tang"
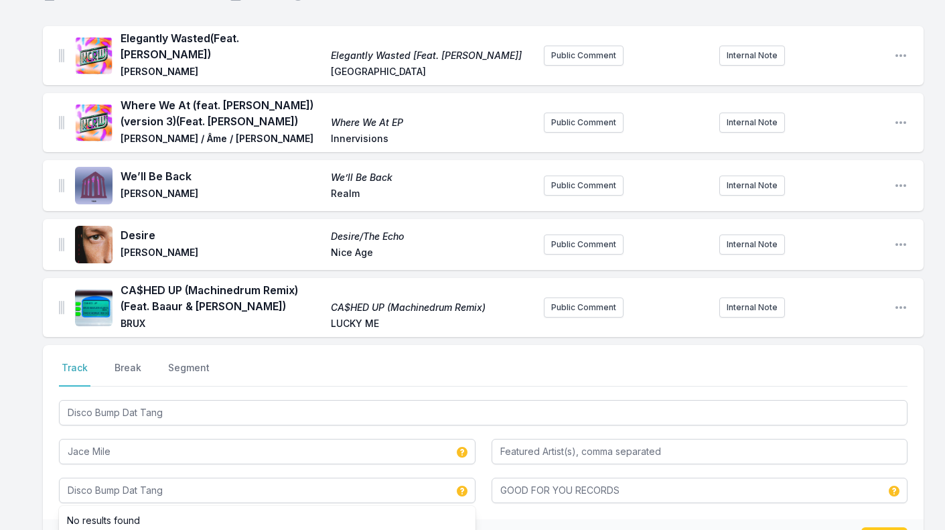
click at [13, 478] on div "Elegantly Wasted (Feat. [PERSON_NAME]) Elegantly Wasted [Feat. [PERSON_NAME]] […" at bounding box center [472, 357] width 945 height 663
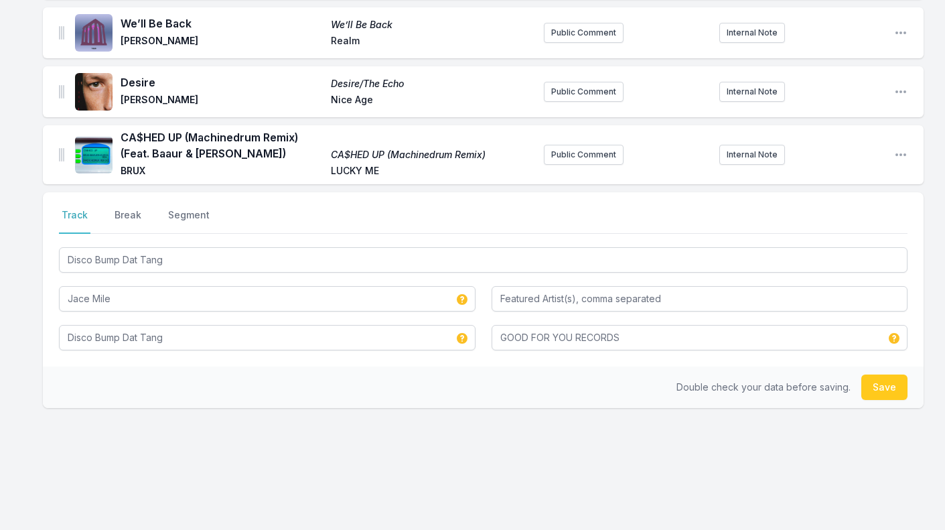
scroll to position [265, 0]
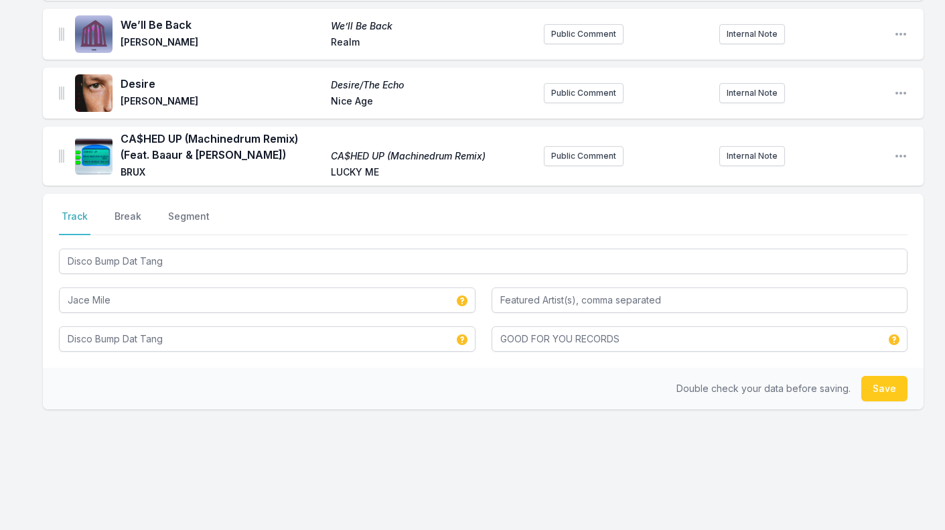
click at [887, 390] on button "Save" at bounding box center [884, 388] width 46 height 25
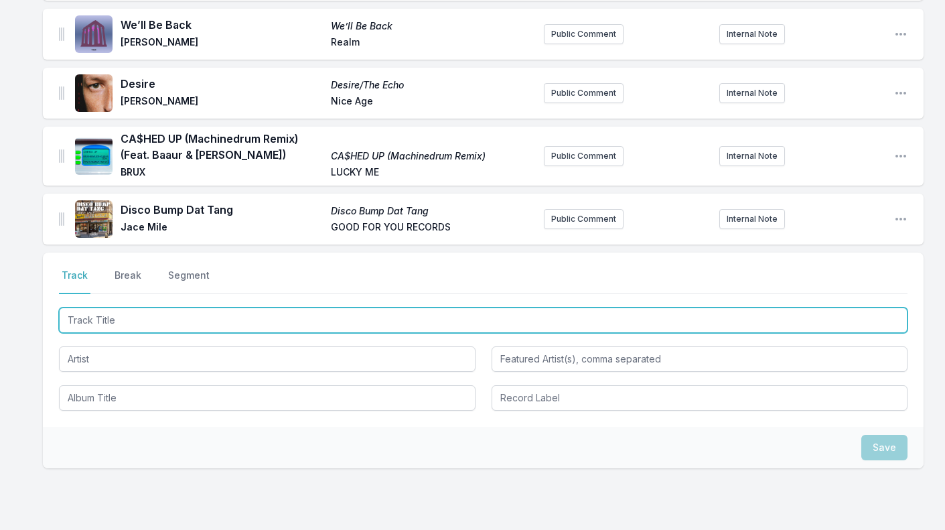
click at [137, 315] on input "Track Title" at bounding box center [483, 319] width 848 height 25
type input "111"
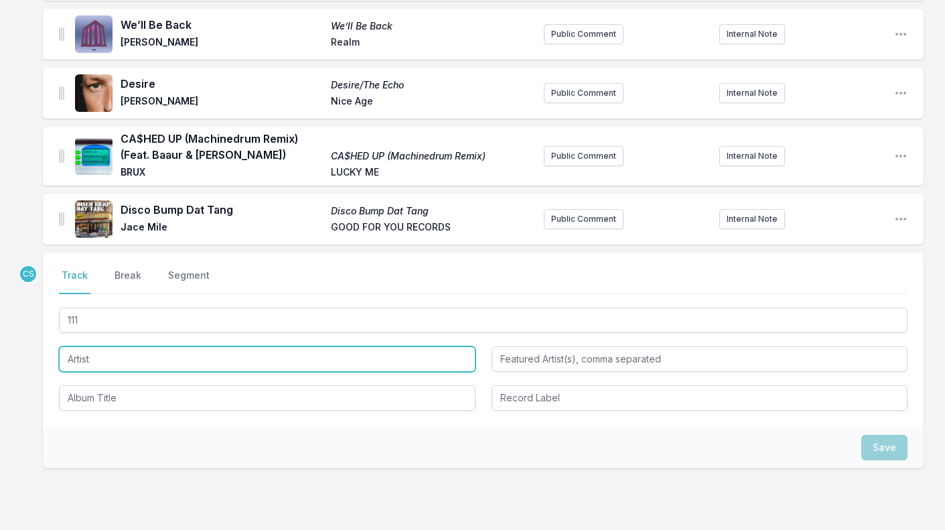
click at [123, 358] on input "Artist" at bounding box center [267, 358] width 417 height 25
paste input "Ape Drums & JAMIIE"
type input "Ape Drums & JAMIIE"
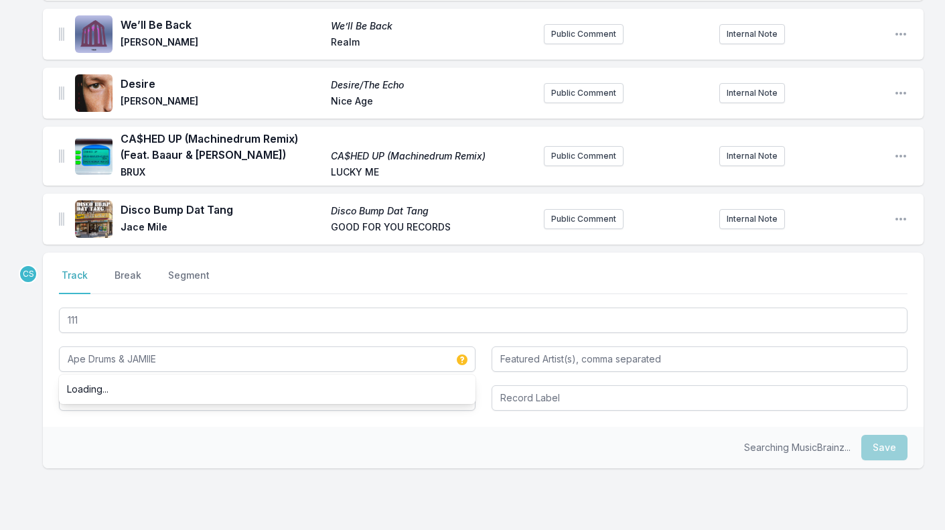
click at [89, 439] on div "Searching MusicBrainz... Save" at bounding box center [483, 448] width 881 height 42
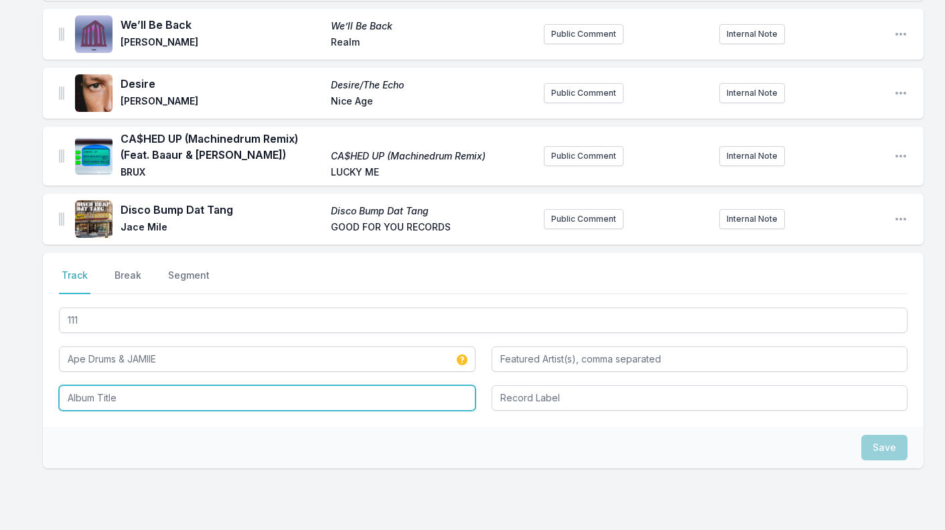
click at [101, 398] on input "Album Title" at bounding box center [267, 397] width 417 height 25
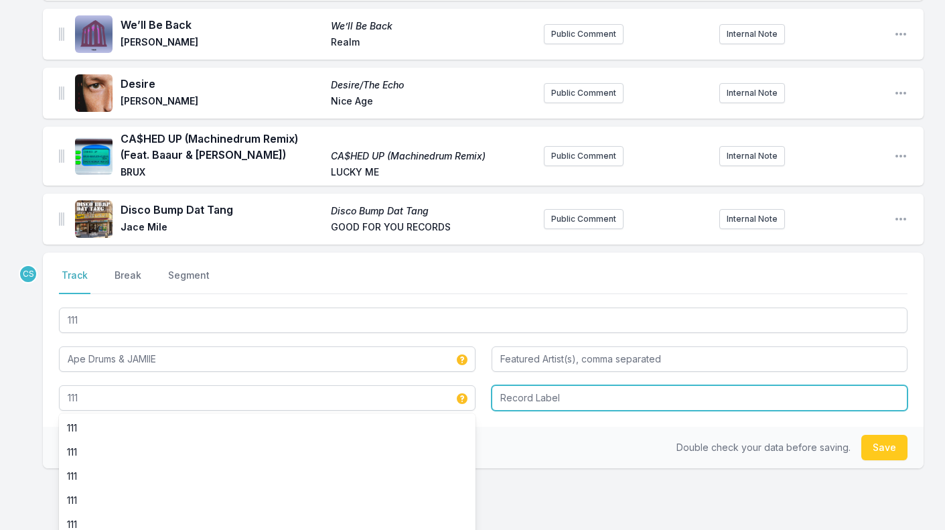
type input "111"
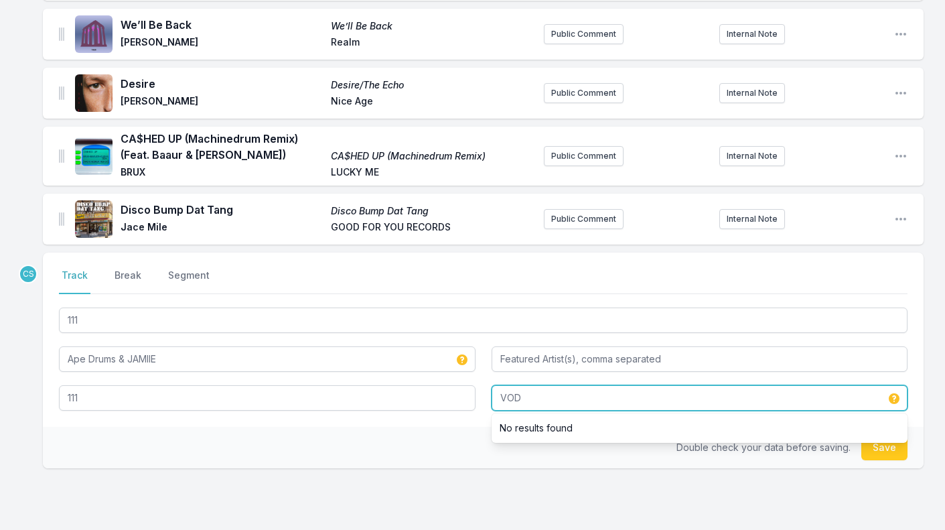
type input "VOD"
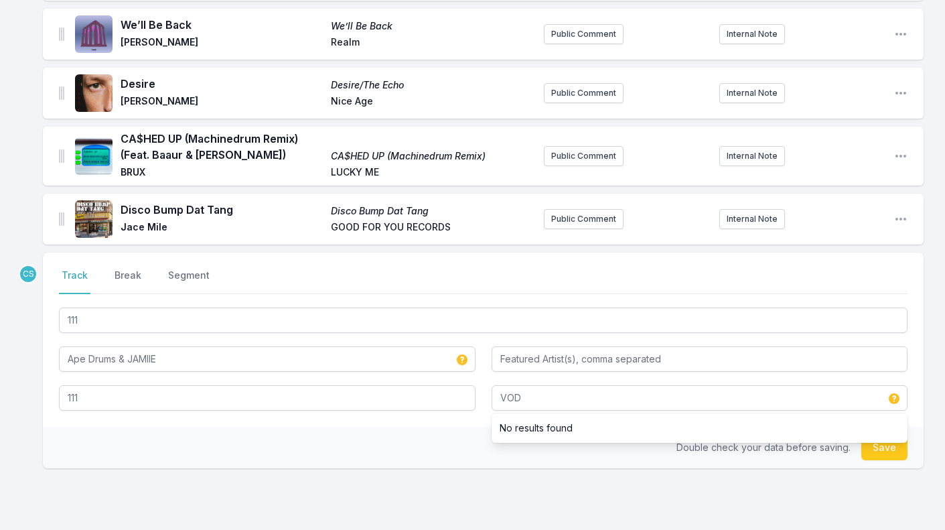
click at [267, 457] on div "Double check your data before saving. Save" at bounding box center [483, 448] width 881 height 42
click at [886, 445] on button "Save" at bounding box center [884, 447] width 46 height 25
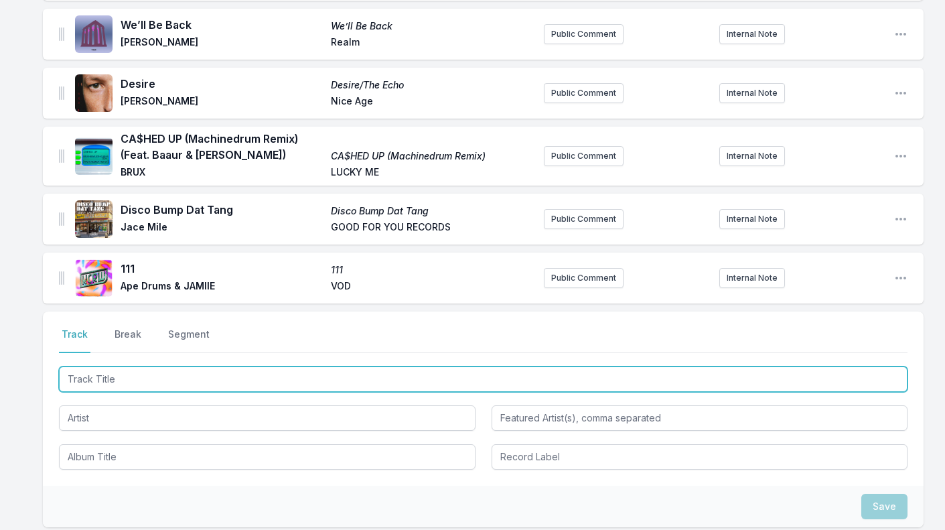
click at [146, 374] on input "Track Title" at bounding box center [483, 378] width 848 height 25
paste input "[PERSON_NAME] The Nation (Extended Mix)"
click at [70, 373] on input "[PERSON_NAME] The Nation (Extended Mix)" at bounding box center [483, 378] width 848 height 25
type input "Shake The Nation (Extended Mix)"
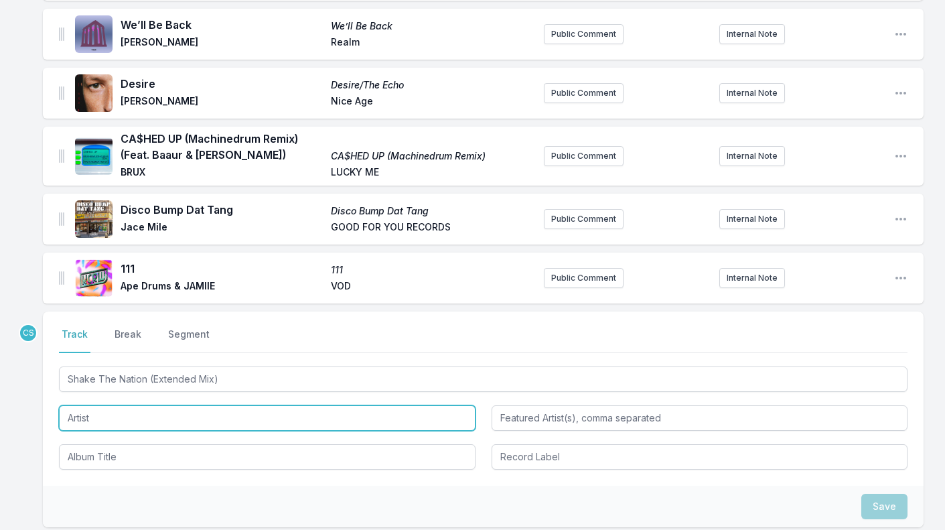
click at [129, 413] on input "Artist" at bounding box center [267, 417] width 417 height 25
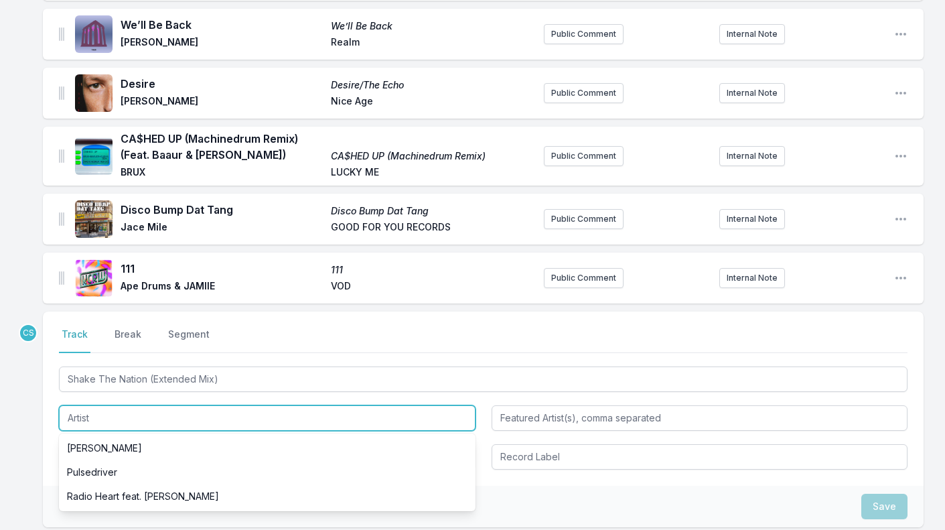
paste input "[PERSON_NAME] & Hyperloop & [PERSON_NAME] & [PERSON_NAME]"
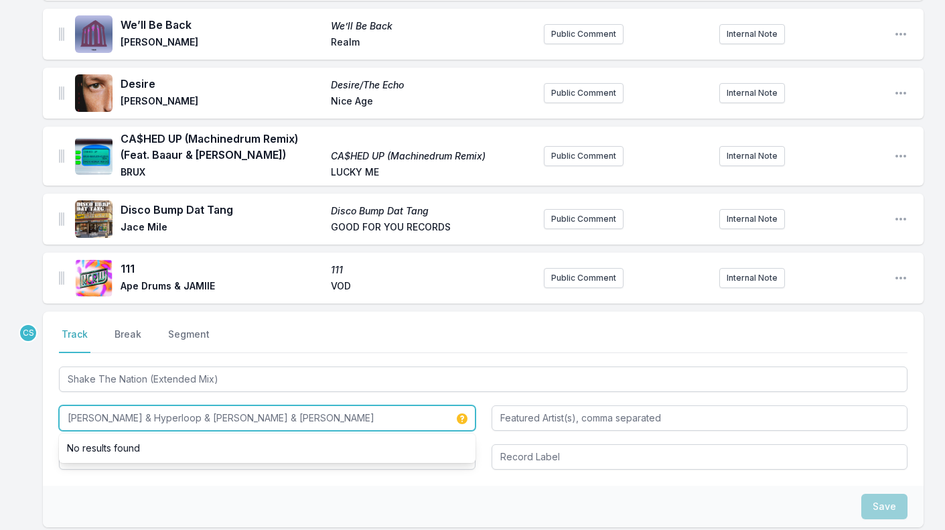
type input "[PERSON_NAME] & Hyperloop & [PERSON_NAME] & [PERSON_NAME]"
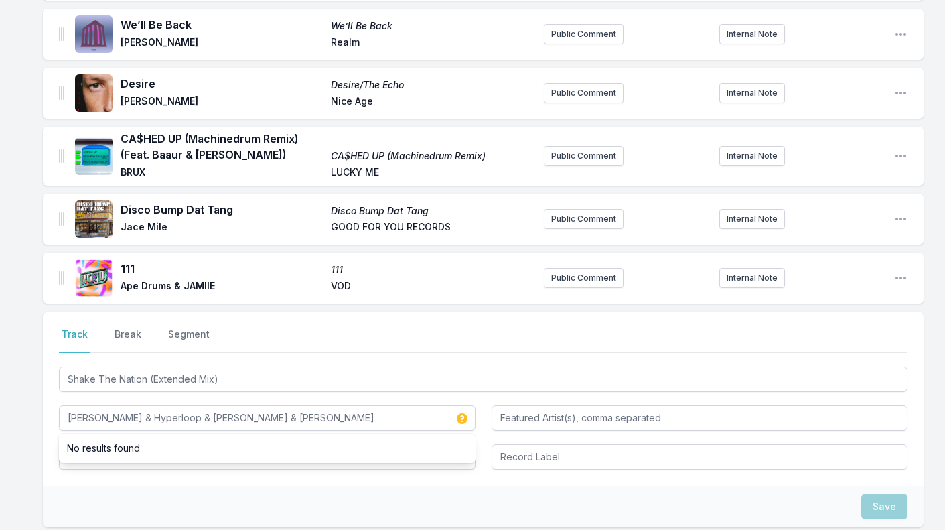
click at [104, 492] on div "Save" at bounding box center [483, 507] width 881 height 42
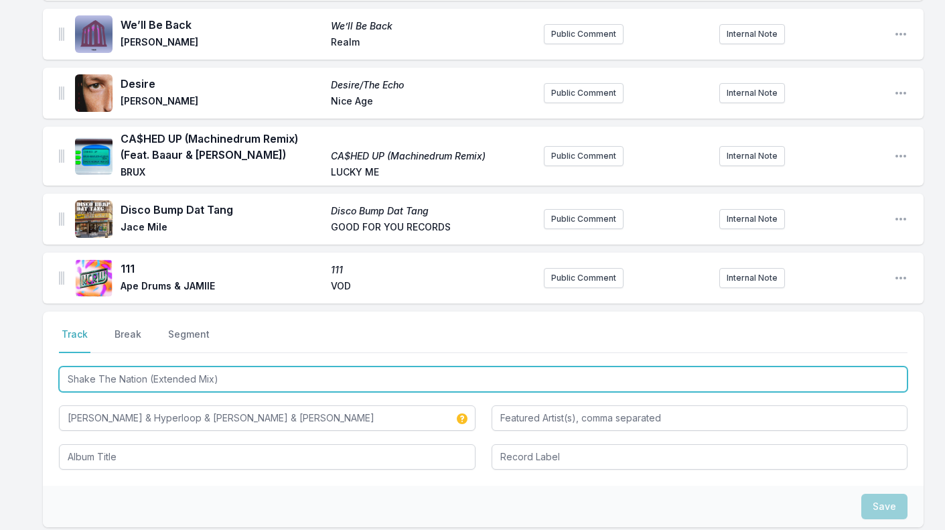
click at [156, 374] on input "Shake The Nation (Extended Mix)" at bounding box center [483, 378] width 848 height 25
click at [145, 371] on input "Shake The Nation (Extended Mix)" at bounding box center [483, 378] width 848 height 25
drag, startPoint x: 146, startPoint y: 370, endPoint x: -7, endPoint y: 355, distance: 154.1
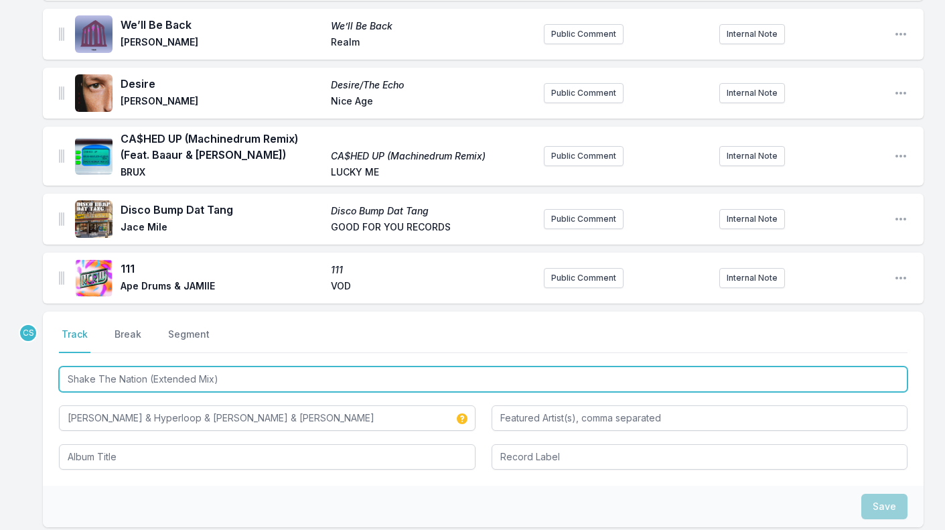
click at [0, 355] on html "My Playlist KCRW Playlist Directory Reports CS User Guide Report Bug Sign out […" at bounding box center [472, 195] width 945 height 920
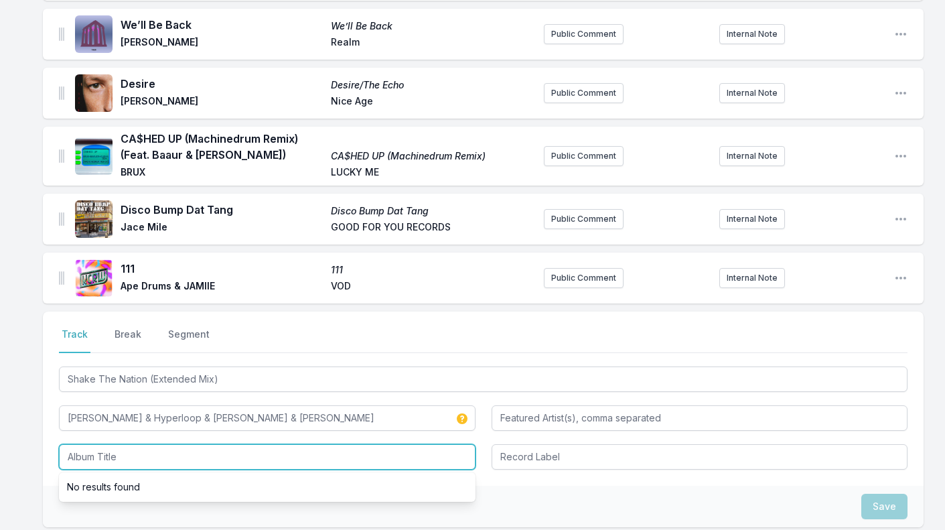
click at [80, 445] on input "Album Title" at bounding box center [267, 456] width 417 height 25
paste input "Shake The Nation"
type input "Shake The Nation"
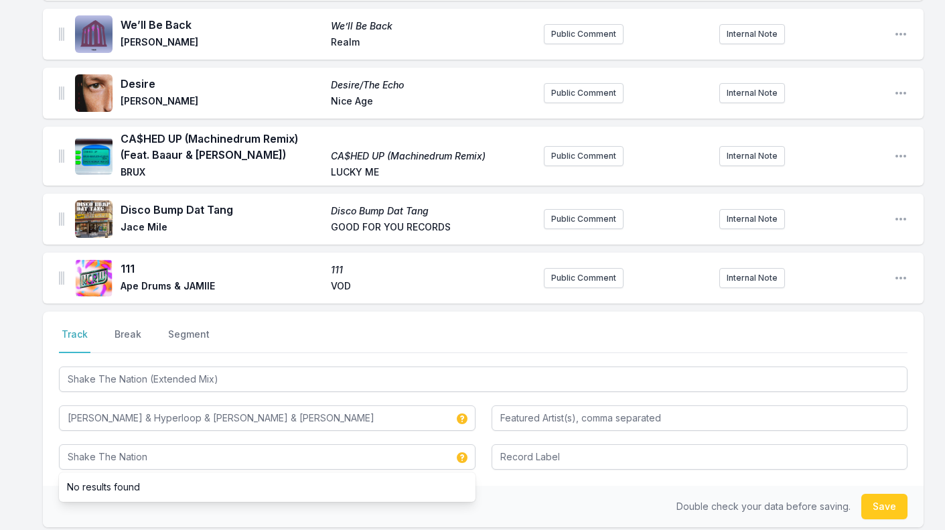
click at [561, 489] on div "Double check your data before saving. Save" at bounding box center [483, 507] width 881 height 42
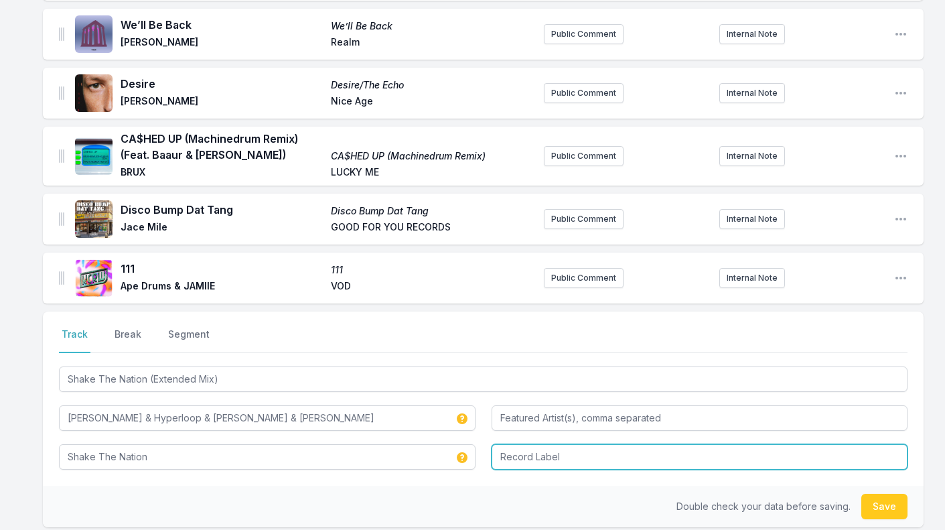
click at [548, 449] on input "Record Label" at bounding box center [700, 456] width 417 height 25
type input "Factory 93"
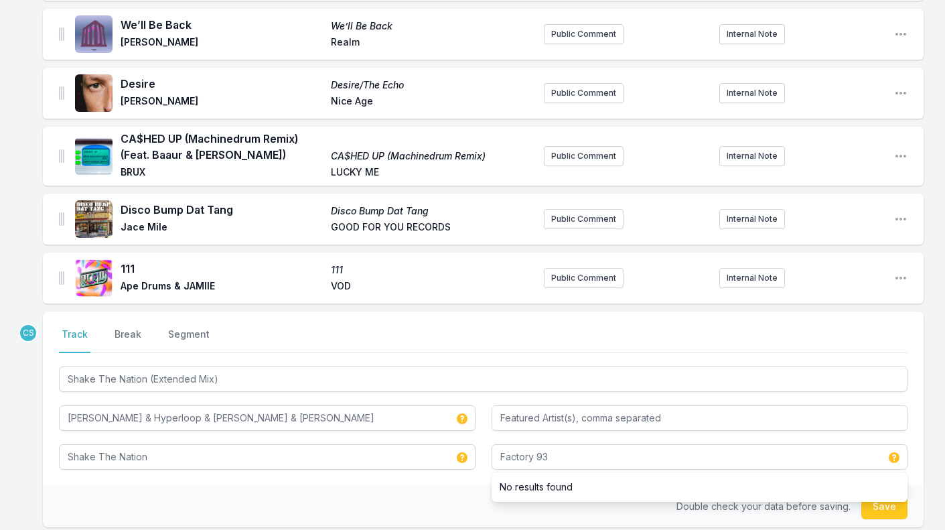
click at [473, 486] on div "Double check your data before saving. Save" at bounding box center [483, 507] width 881 height 42
click at [883, 504] on button "Save" at bounding box center [884, 506] width 46 height 25
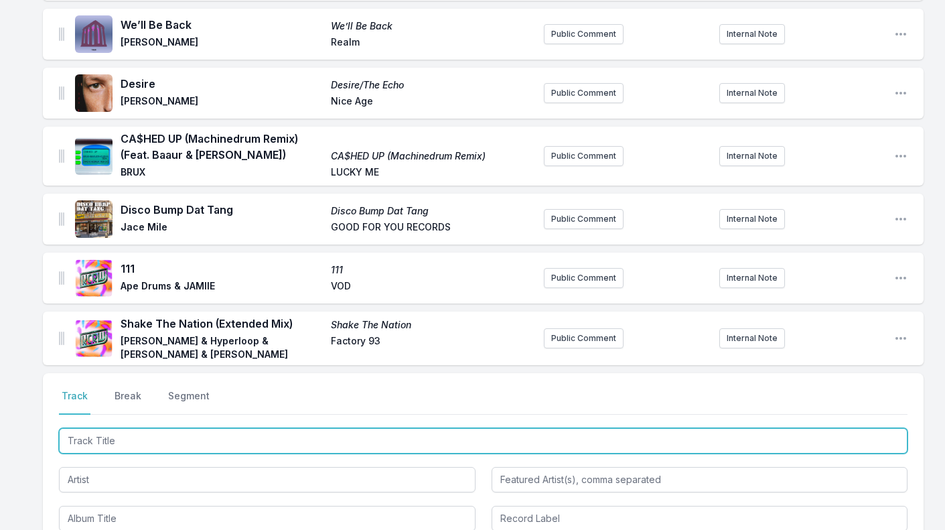
click at [132, 428] on input "Track Title" at bounding box center [483, 440] width 848 height 25
type input "Cowgirl"
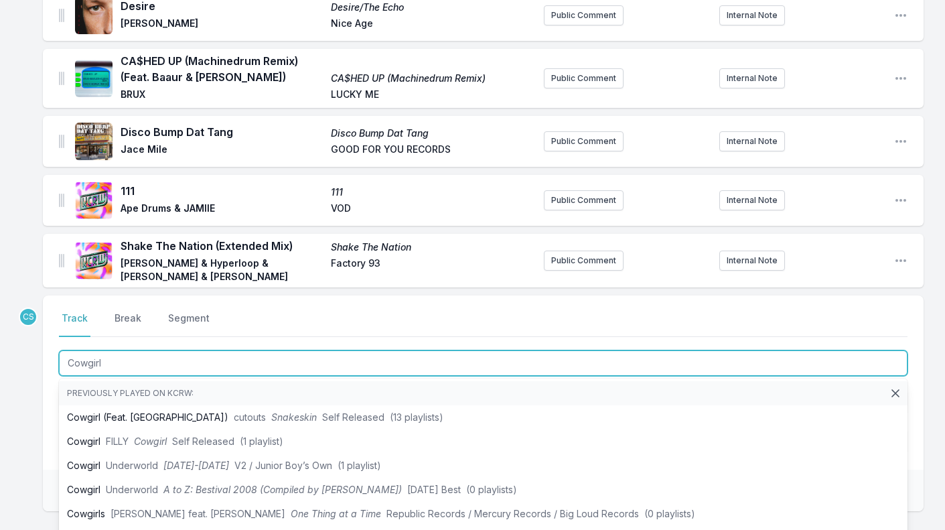
scroll to position [344, 0]
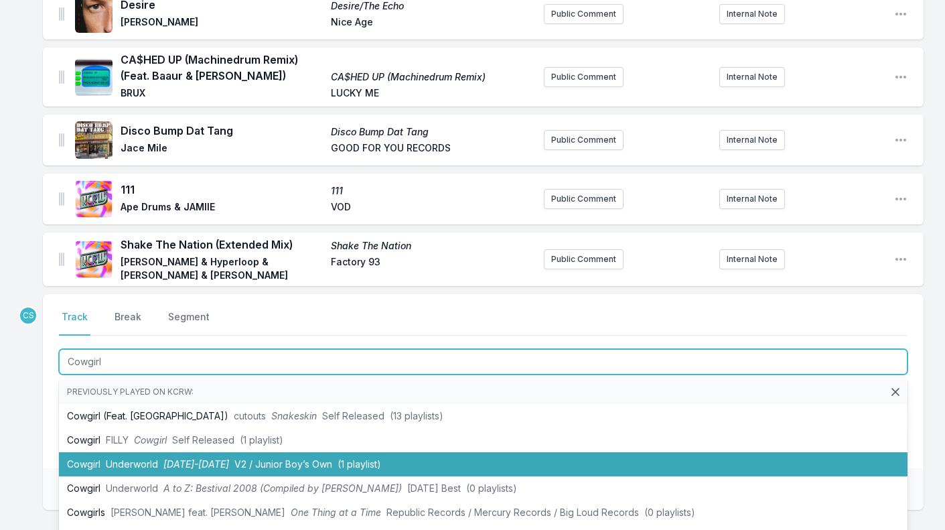
click at [161, 455] on li "Cowgirl Underworld [DATE]-[DATE] V2 / Junior Boy’s Own (1 playlist)" at bounding box center [483, 464] width 848 height 24
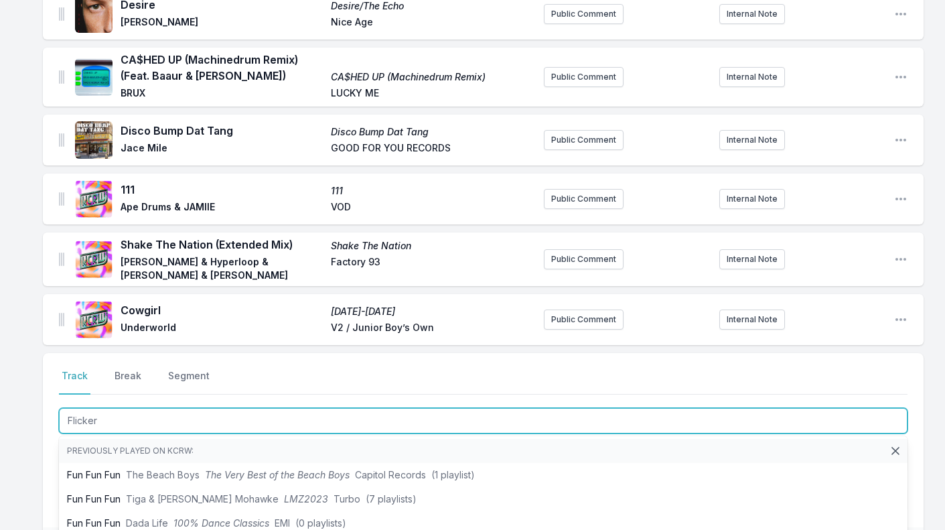
type input "Flicker"
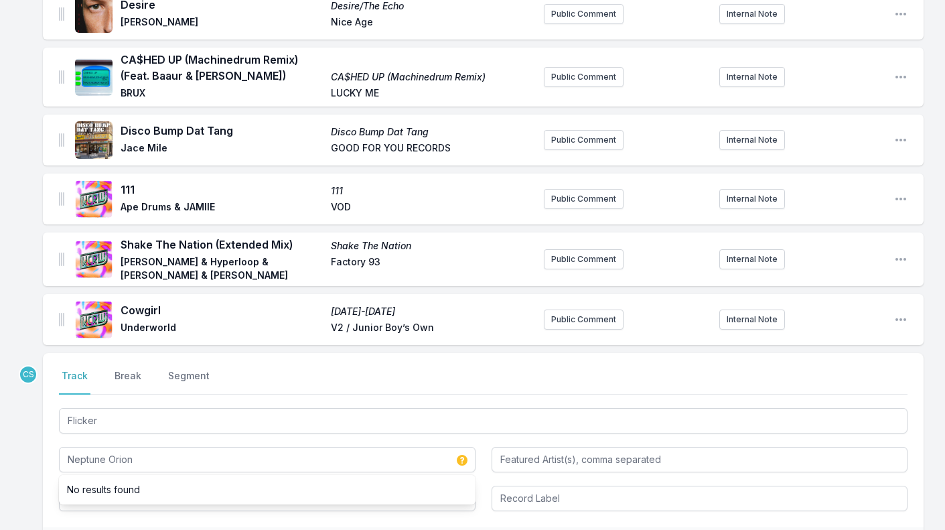
click at [21, 421] on div "Elegantly Wasted (Feat. [PERSON_NAME]) Elegantly Wasted [Feat. [PERSON_NAME]] […" at bounding box center [472, 246] width 945 height 901
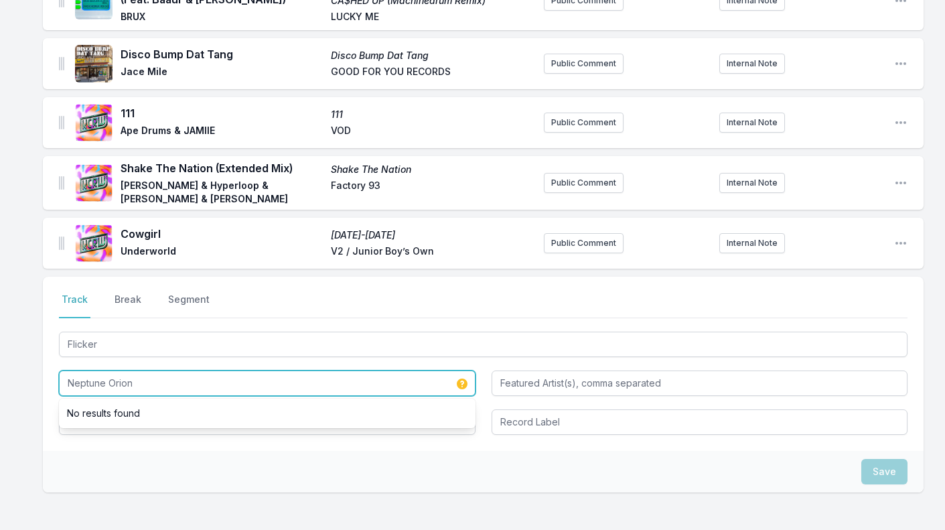
click at [160, 378] on input "Neptune Orion" at bounding box center [267, 382] width 417 height 25
type input "Neptune Orizon"
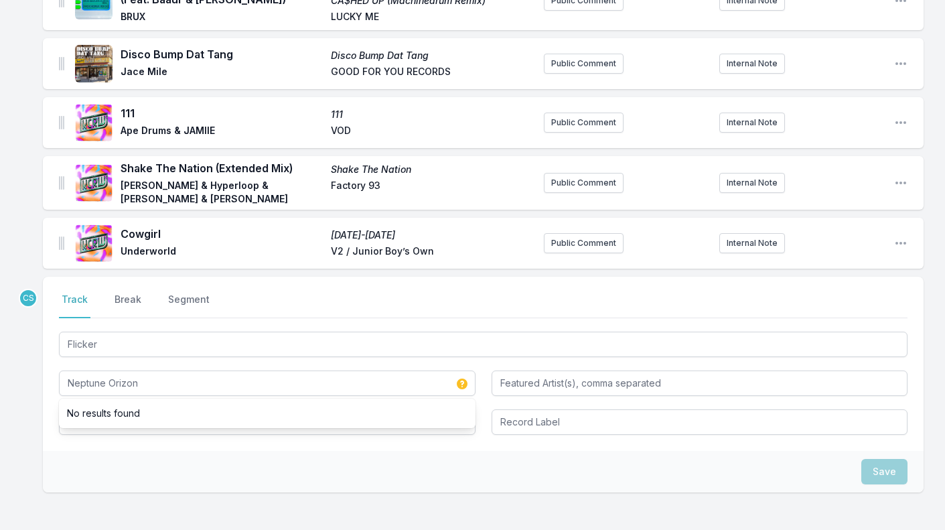
click at [29, 399] on div "Elegantly Wasted (Feat. [PERSON_NAME]) Elegantly Wasted [Feat. [PERSON_NAME]] […" at bounding box center [472, 169] width 945 height 901
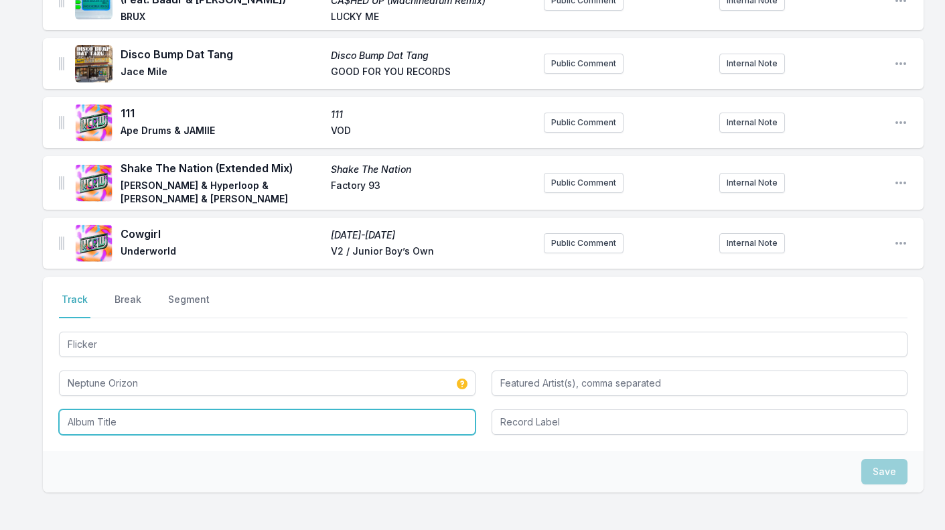
click at [281, 413] on input "Album Title" at bounding box center [267, 421] width 417 height 25
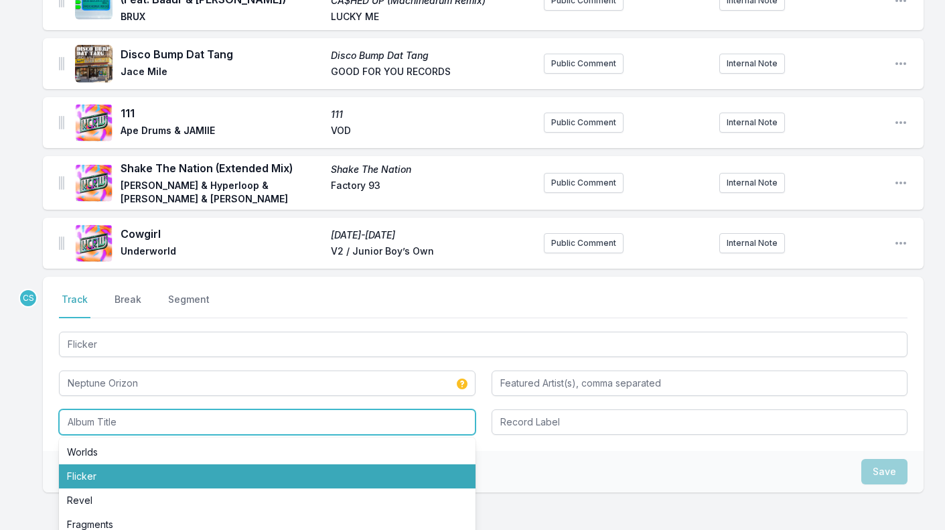
click at [232, 464] on li "Flicker" at bounding box center [267, 476] width 417 height 24
type input "Flicker"
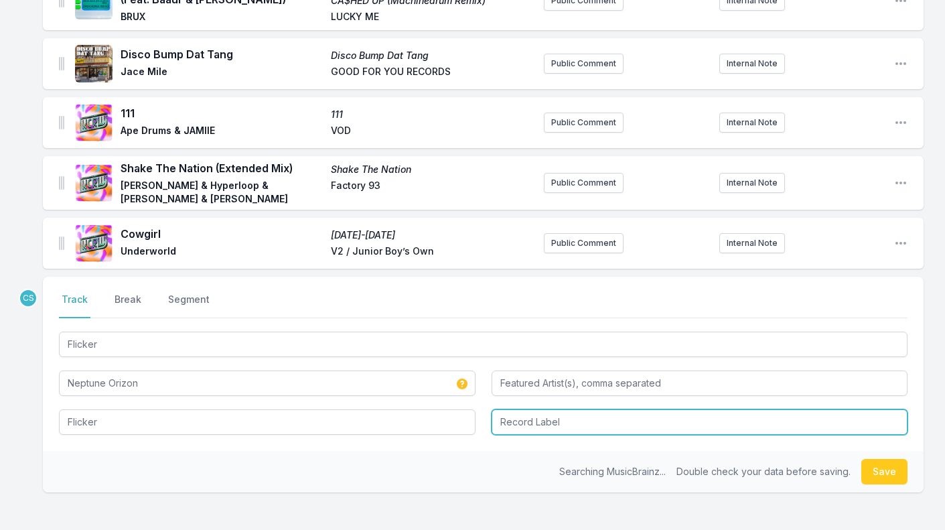
click at [561, 409] on input "Record Label" at bounding box center [700, 421] width 417 height 25
type input "Stereofox"
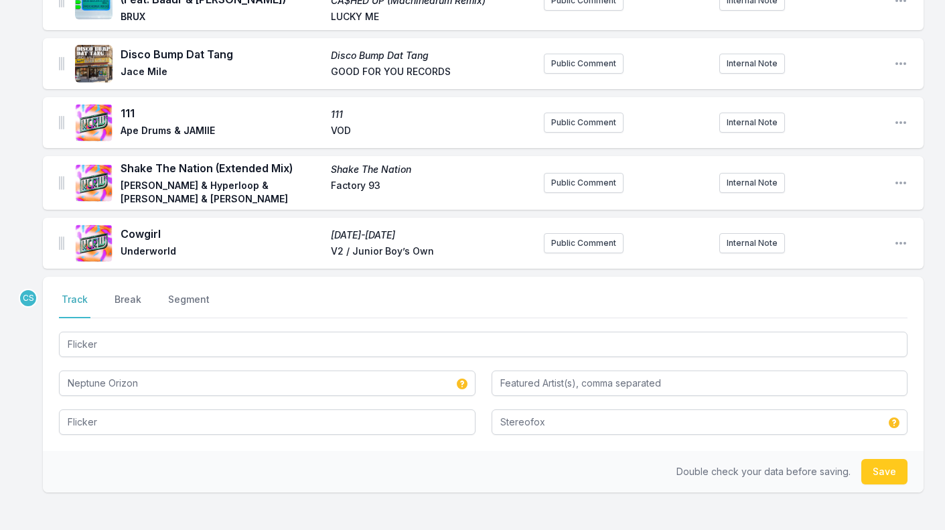
click at [878, 477] on div "Double check your data before saving. Save" at bounding box center [483, 472] width 881 height 42
click at [881, 460] on button "Save" at bounding box center [884, 471] width 46 height 25
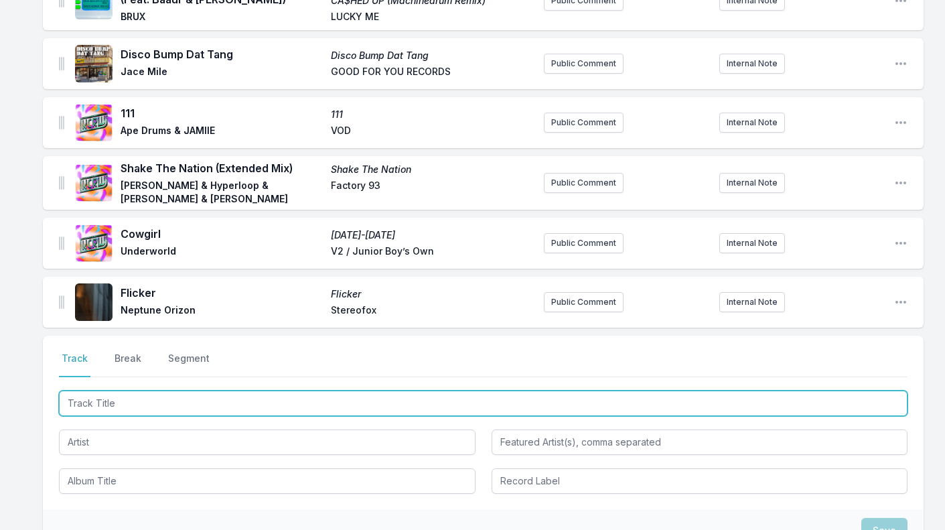
click at [169, 402] on input "Track Title" at bounding box center [483, 402] width 848 height 25
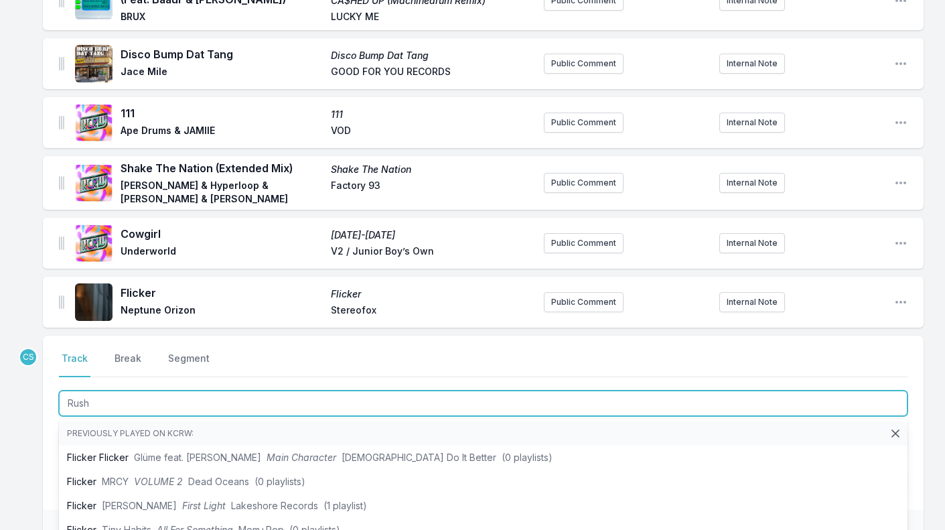
type input "Rush"
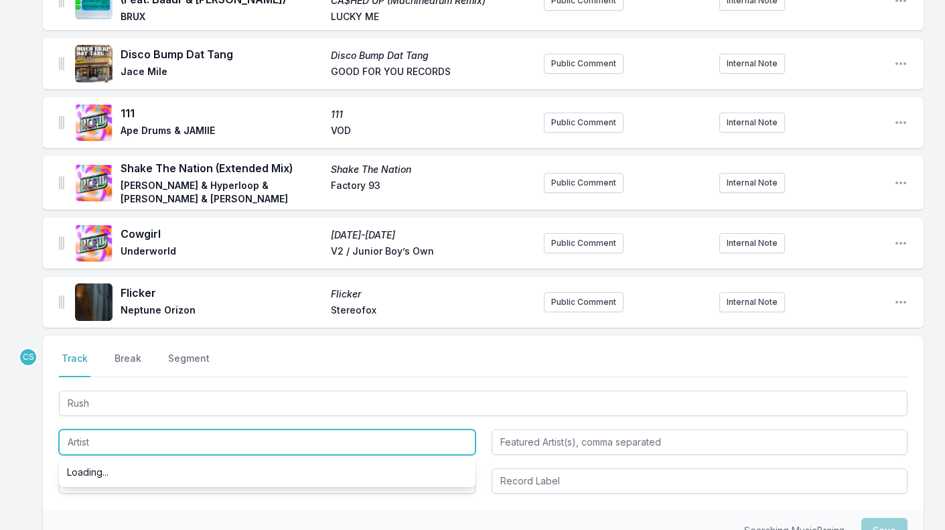
paste input "[PERSON_NAME], [PERSON_NAME]"
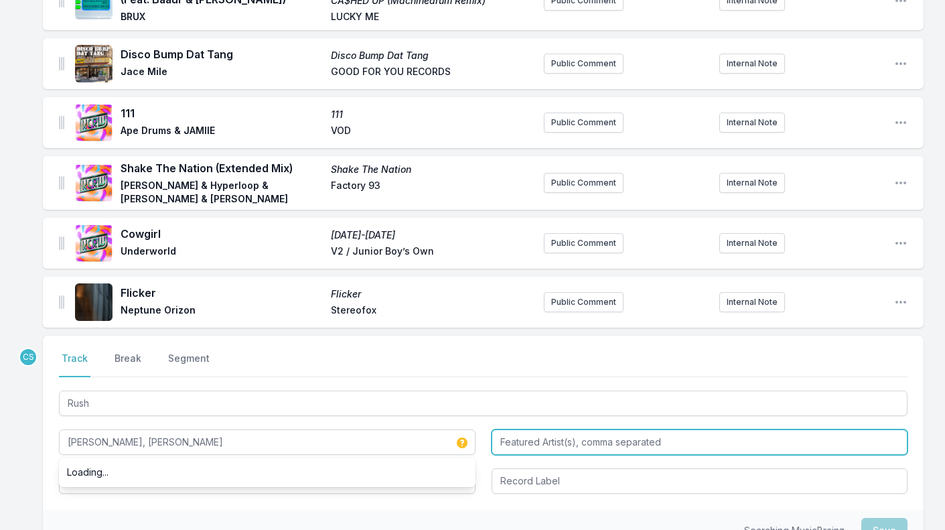
type input "[PERSON_NAME], [PERSON_NAME]"
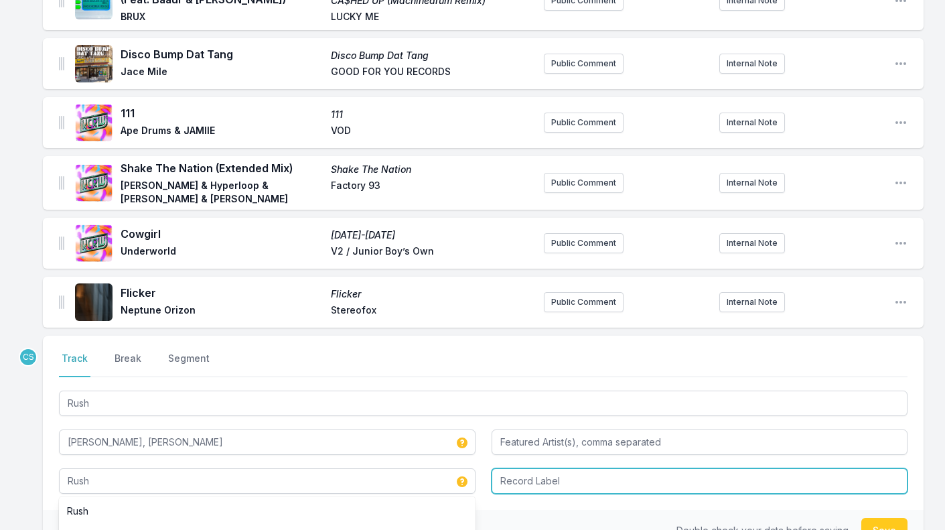
type input "Rush"
type input "TOOLROOM"
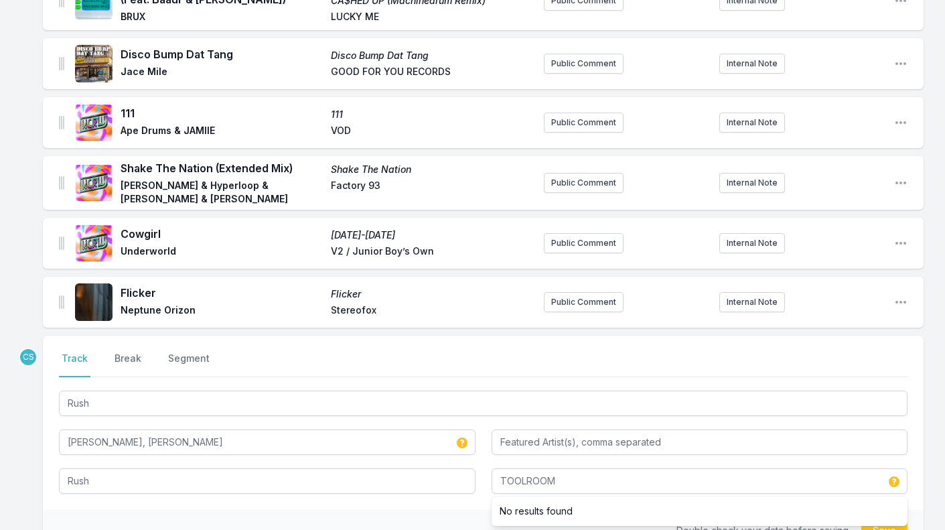
click at [223, 511] on div "Double check your data before saving. Save" at bounding box center [483, 531] width 881 height 42
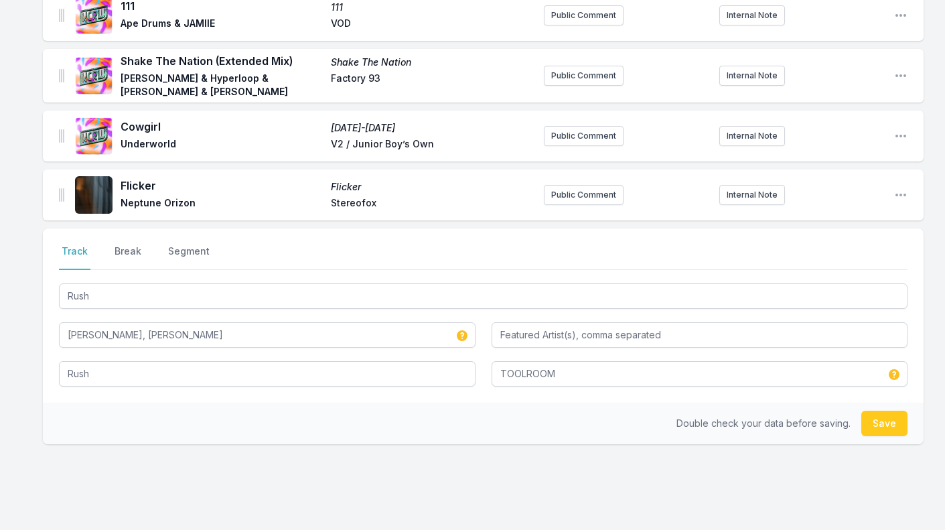
scroll to position [530, 0]
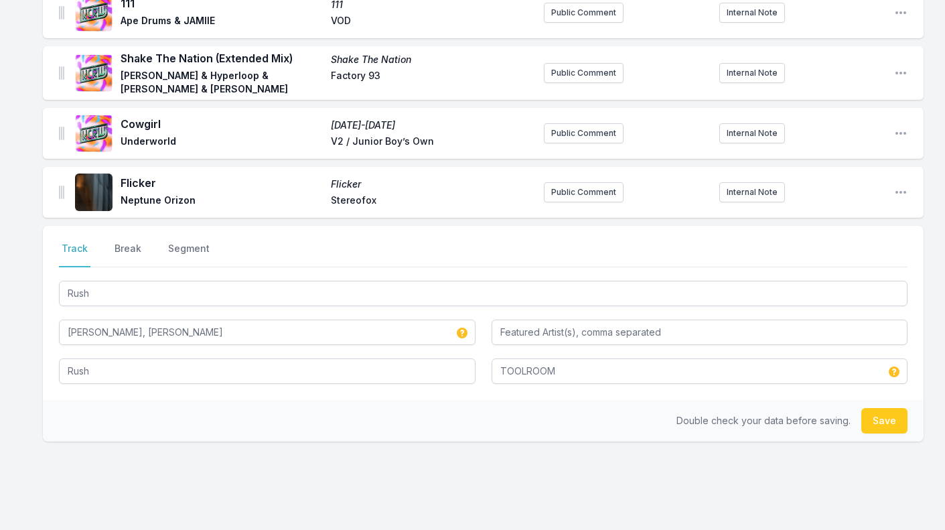
click at [885, 411] on button "Save" at bounding box center [884, 420] width 46 height 25
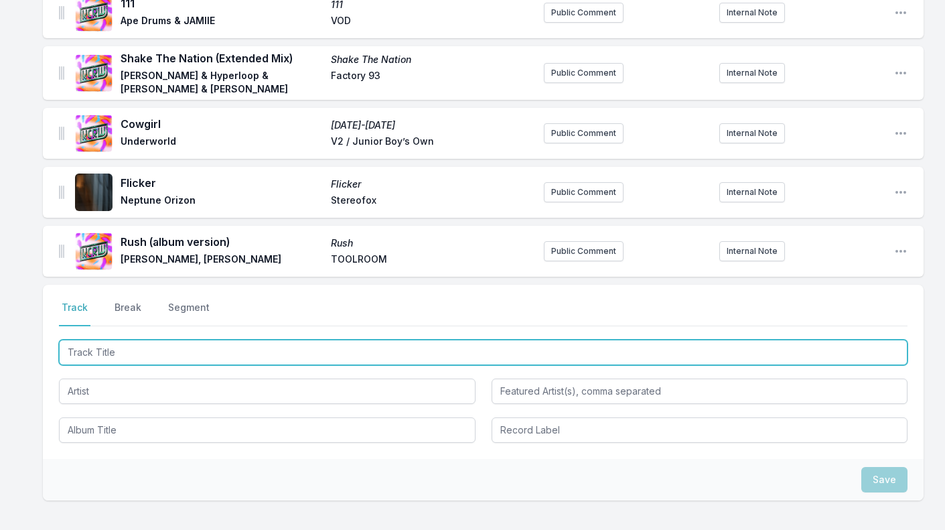
click at [164, 352] on input "Track Title" at bounding box center [483, 352] width 848 height 25
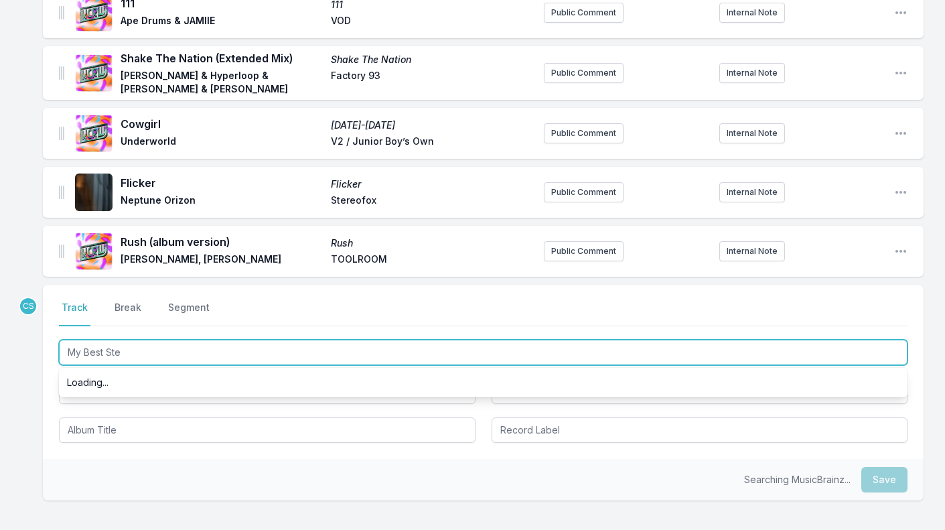
type input "My Best Step"
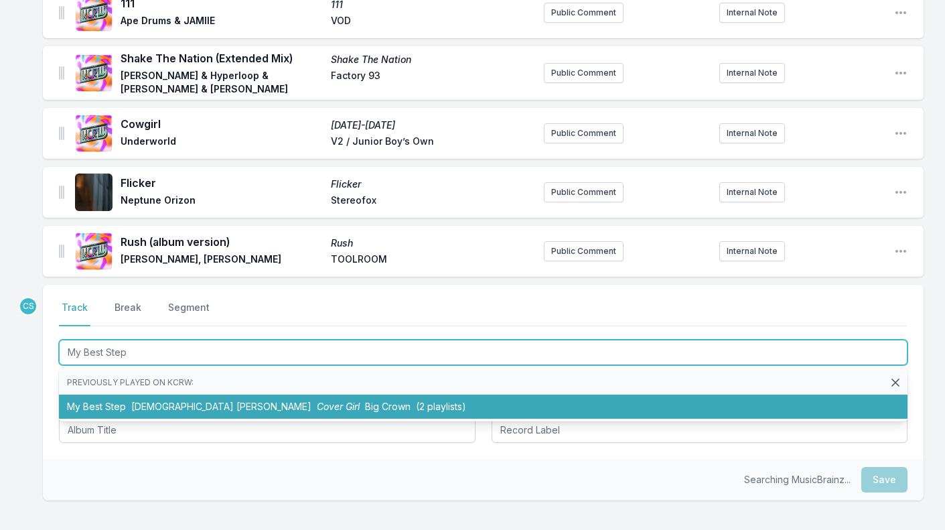
click at [198, 394] on li "My Best Step [DEMOGRAPHIC_DATA] [PERSON_NAME] Cover Girl Big Crown (2 playlists)" at bounding box center [483, 406] width 848 height 24
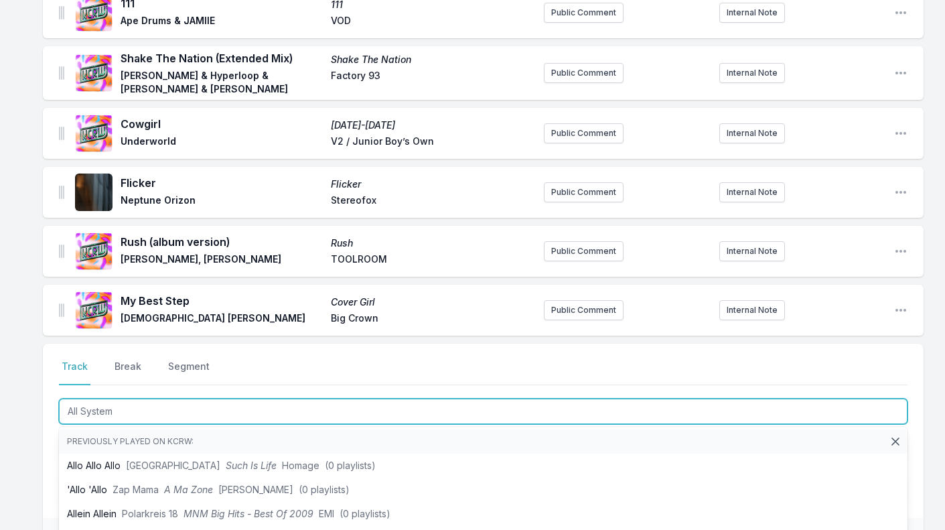
type input "All Systems"
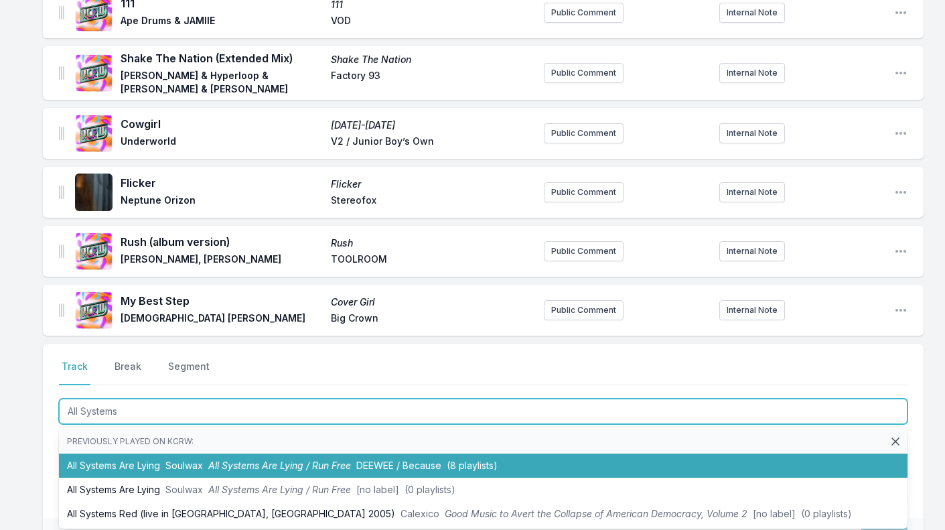
click at [293, 453] on li "All Systems Are Lying Soulwax All Systems Are Lying / Run Free DEEWEE / Because…" at bounding box center [483, 465] width 848 height 24
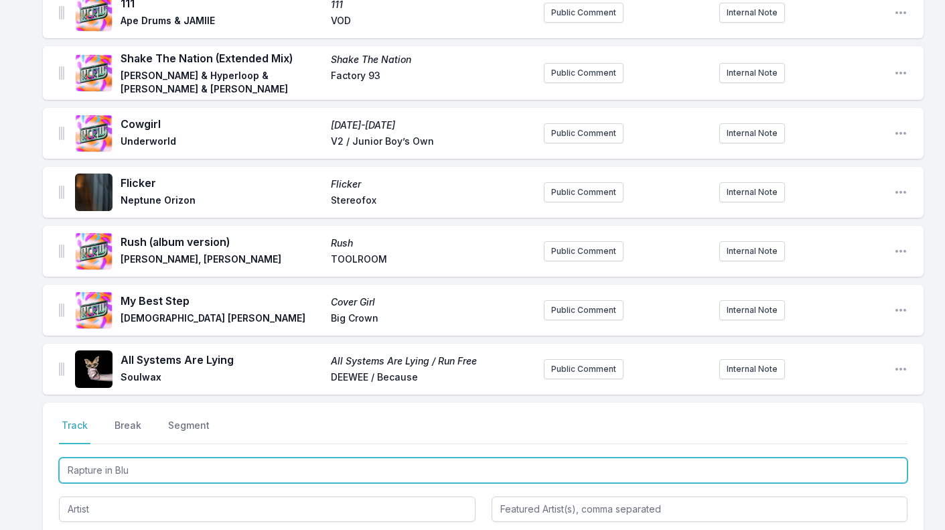
type input "Rapture in Blue"
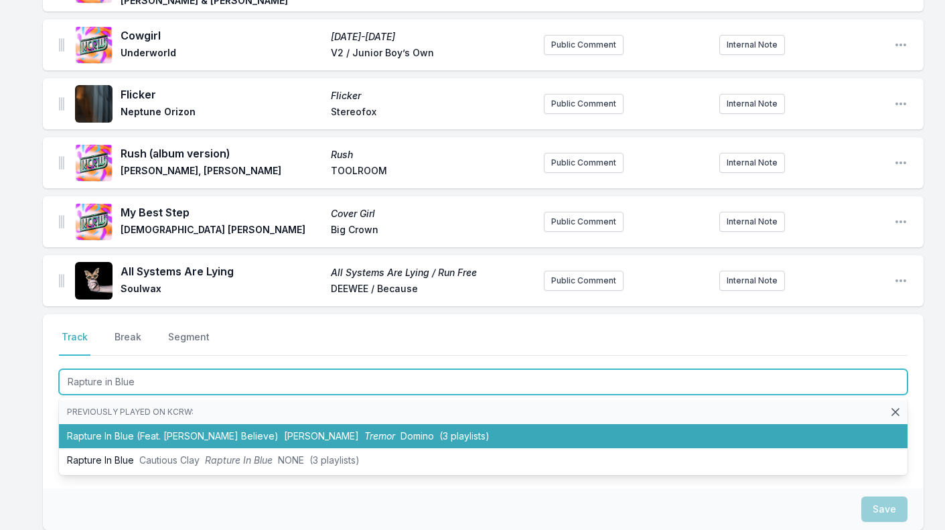
scroll to position [624, 0]
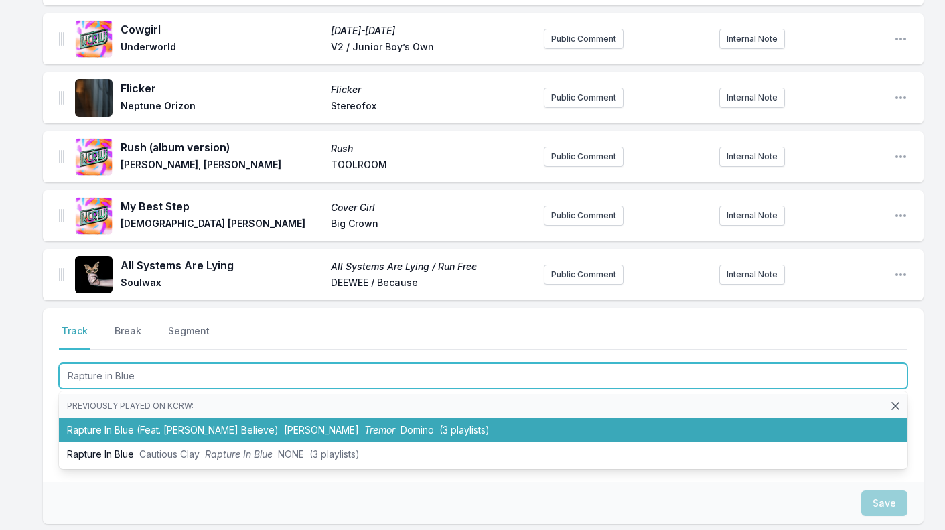
click at [364, 424] on span "Tremor" at bounding box center [379, 429] width 31 height 11
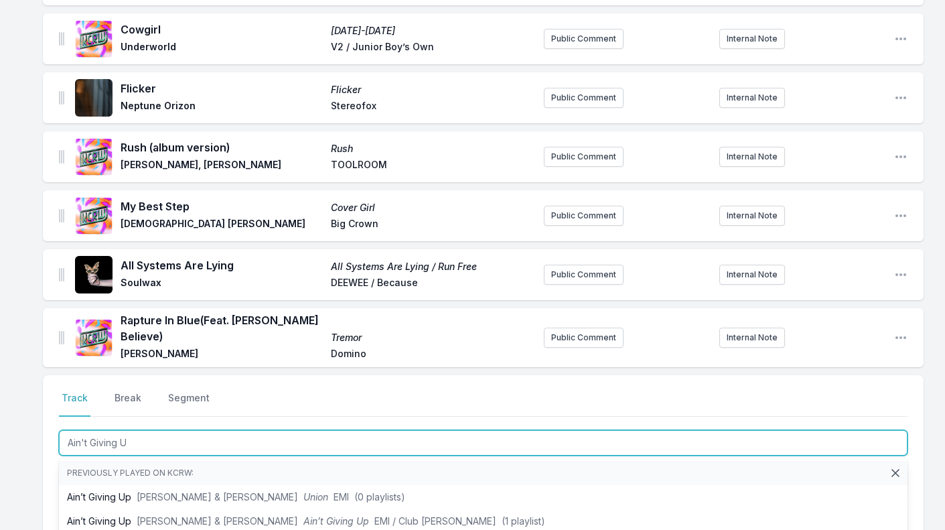
type input "Ain't Giving Up"
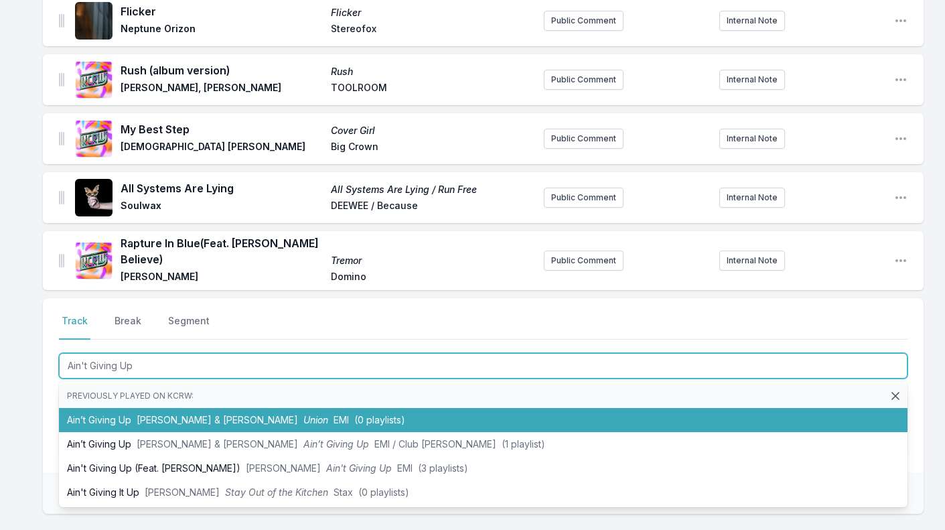
scroll to position [703, 0]
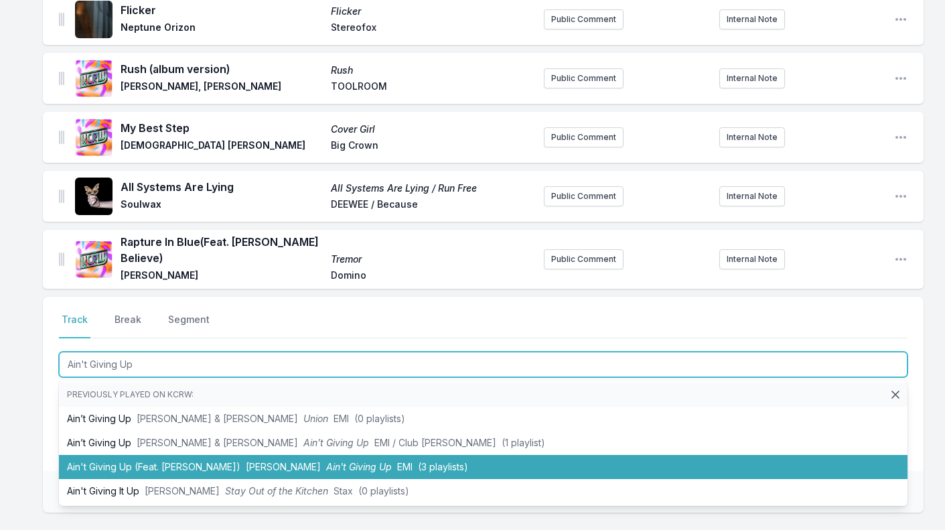
click at [316, 455] on li "Ain't Giving Up (Feat. [PERSON_NAME]) [PERSON_NAME] Ain't Giving Up EMI (3 play…" at bounding box center [483, 467] width 848 height 24
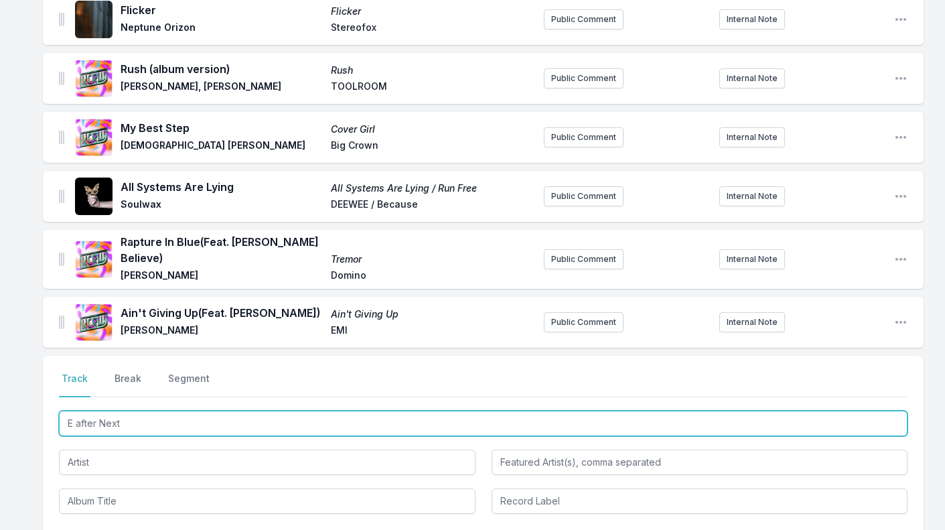
type input "E after Next"
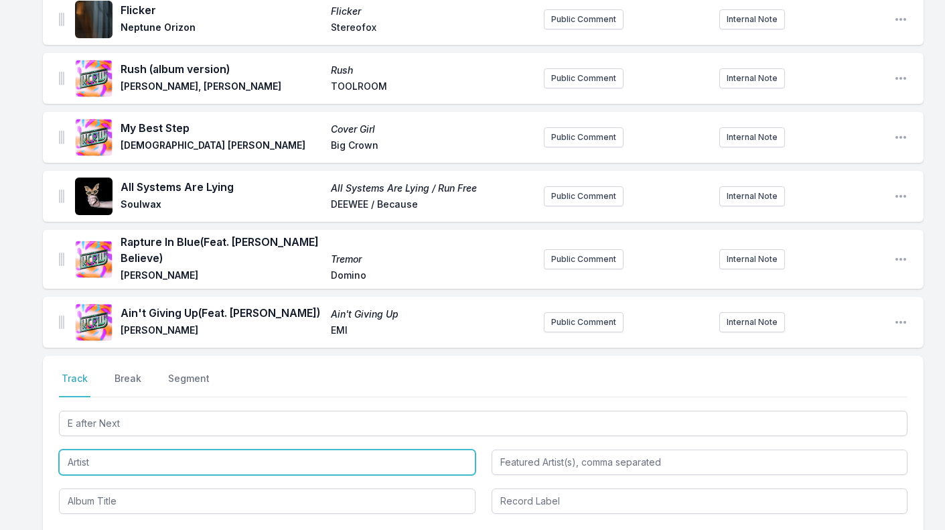
click at [228, 449] on input "Artist" at bounding box center [267, 461] width 417 height 25
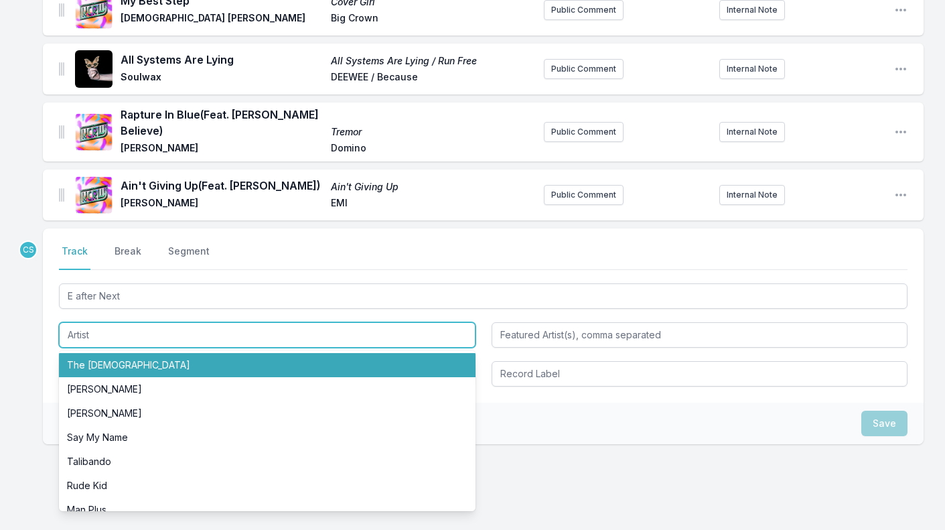
scroll to position [843, 0]
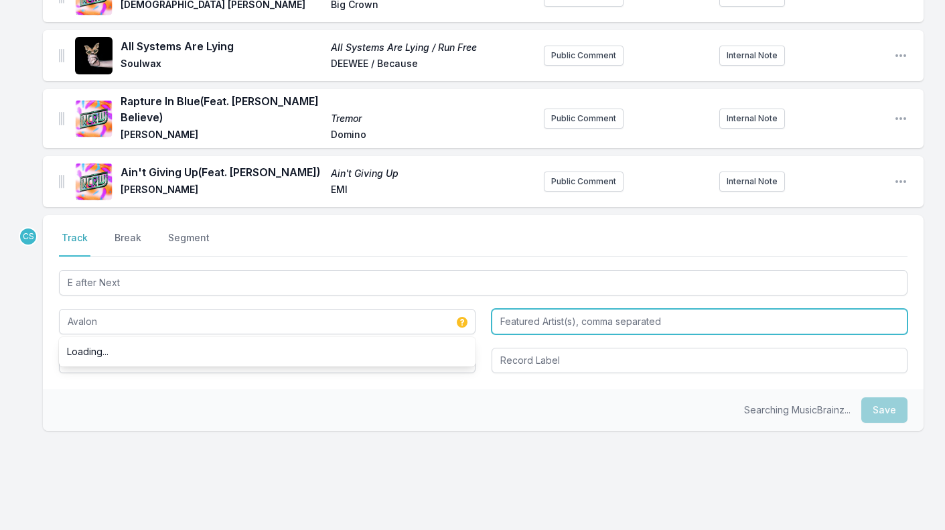
type input "Avalon"
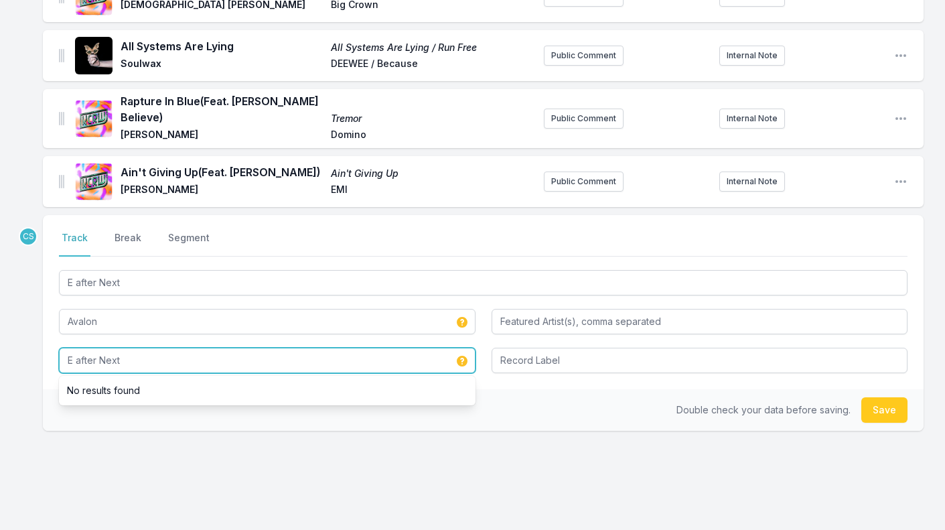
type input "E after Next"
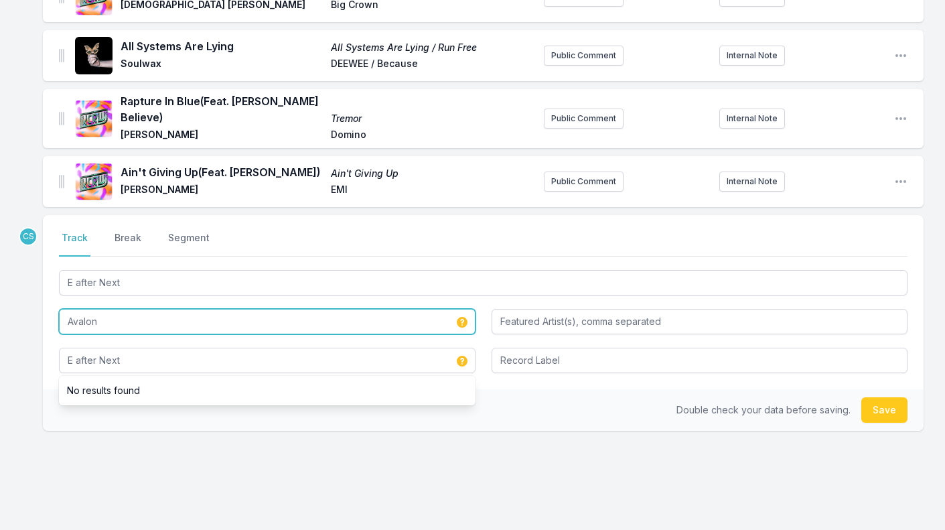
click at [151, 315] on input "Avalon" at bounding box center [267, 321] width 417 height 25
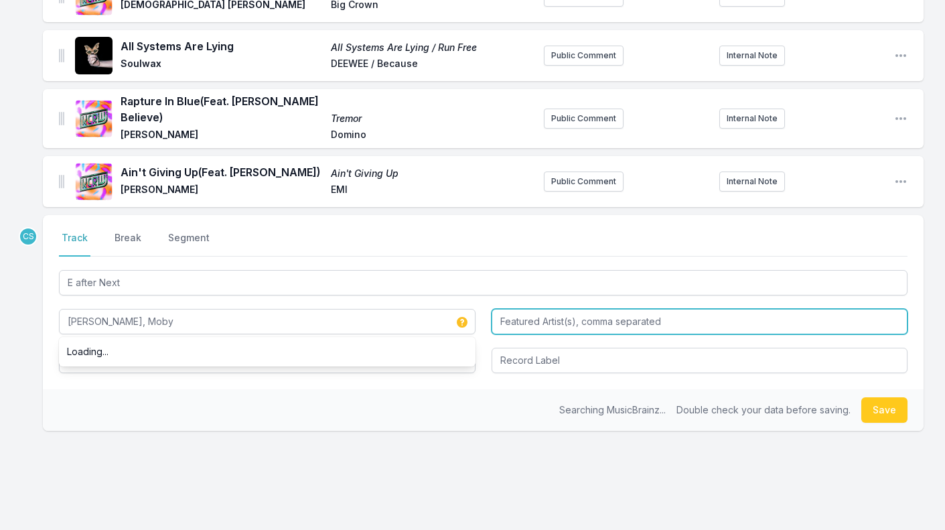
type input "[PERSON_NAME], Moby"
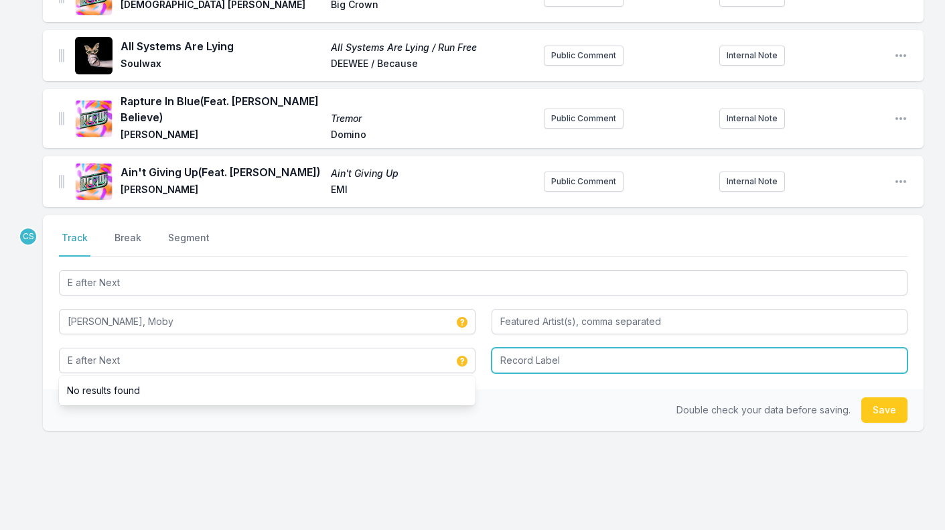
type input "E after Next"
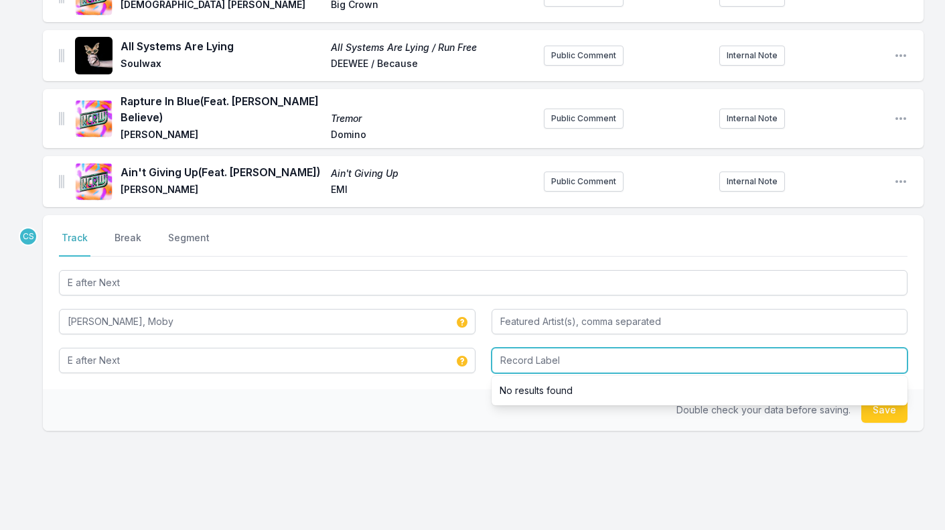
type input "F"
type input "d"
type input "Dead Oceans"
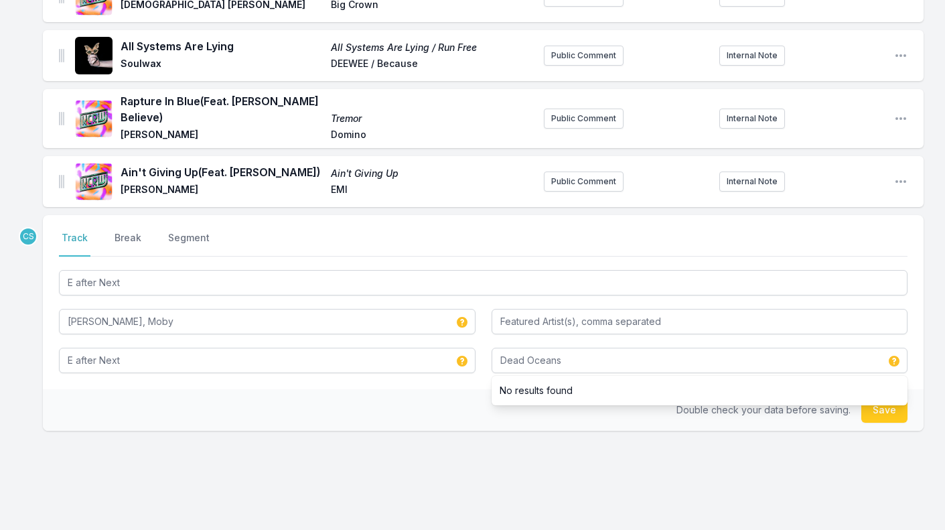
click at [214, 404] on div "Double check your data before saving. Save" at bounding box center [483, 410] width 881 height 42
click at [891, 411] on button "Save" at bounding box center [884, 409] width 46 height 25
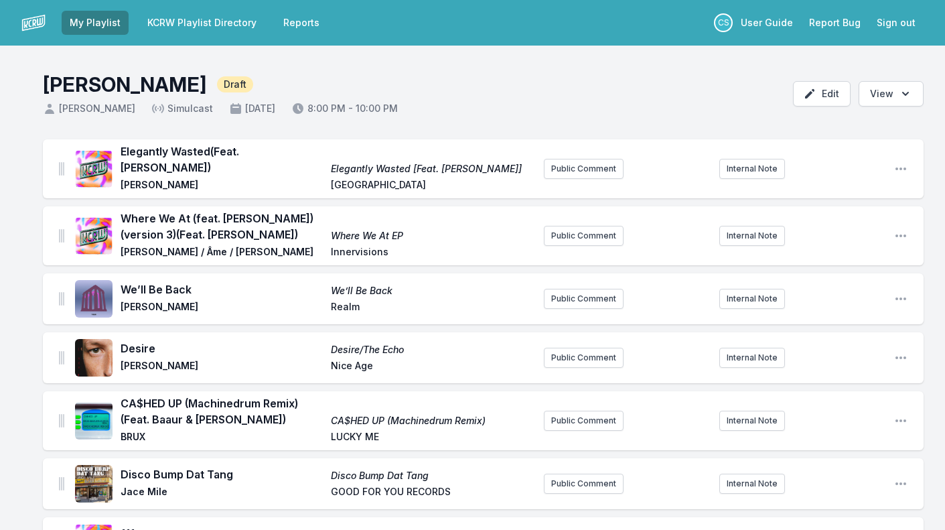
scroll to position [0, 0]
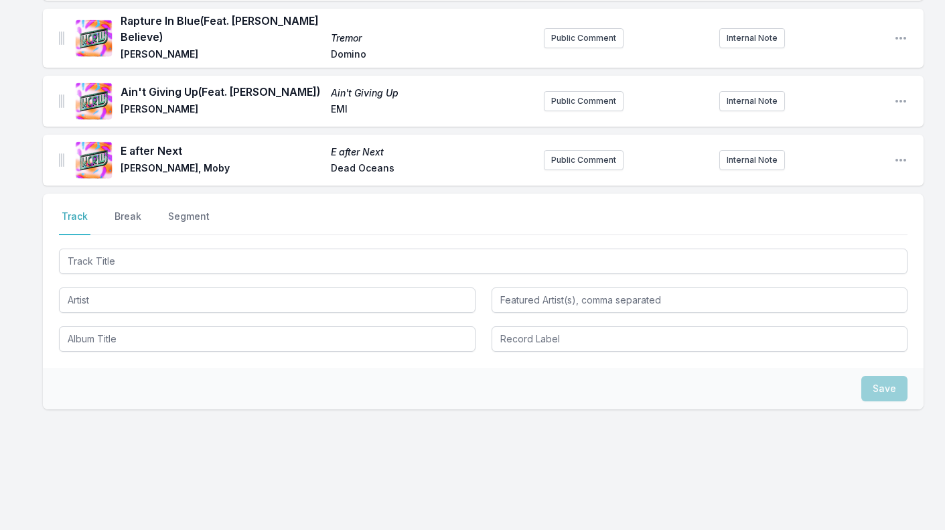
click at [127, 211] on button "Break" at bounding box center [128, 222] width 32 height 25
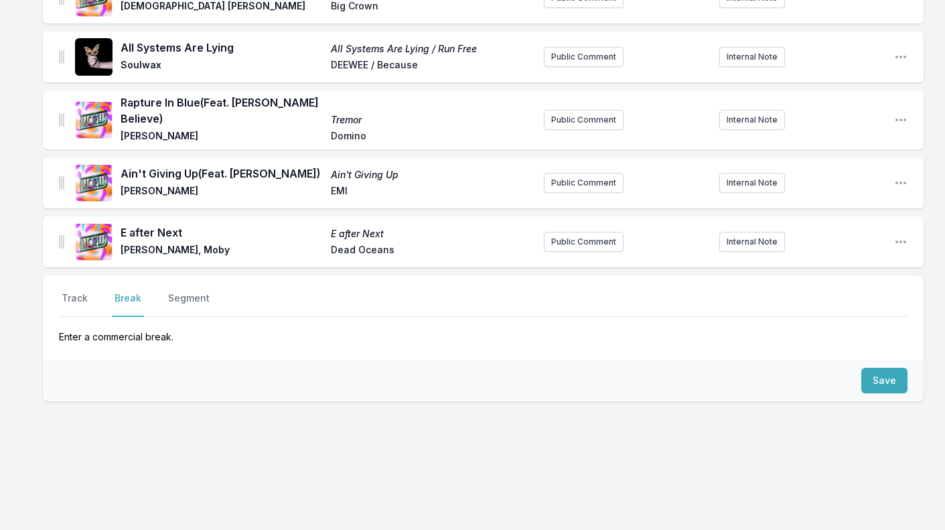
scroll to position [834, 0]
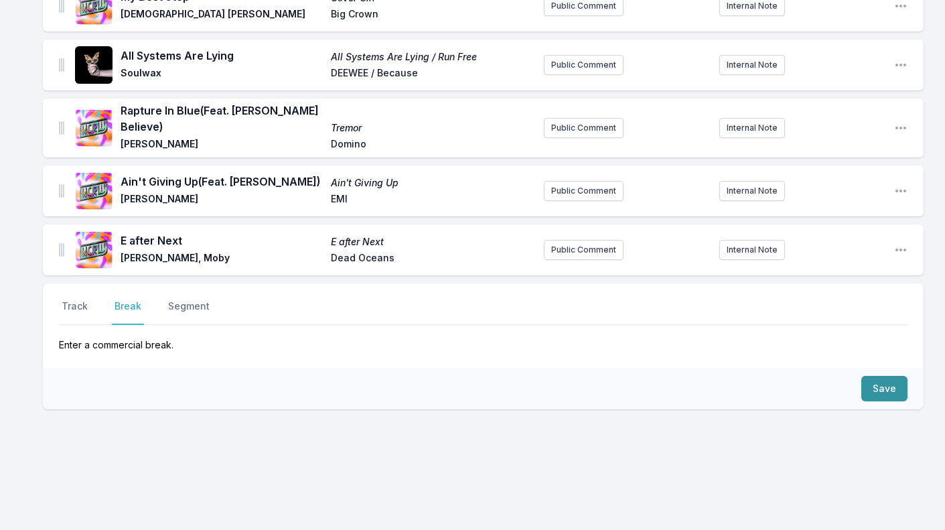
click at [889, 377] on button "Save" at bounding box center [884, 388] width 46 height 25
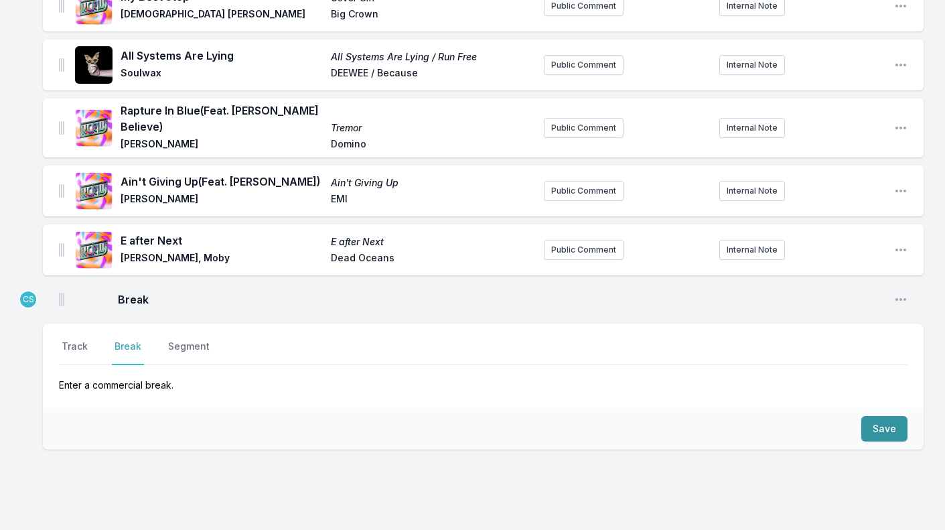
click at [887, 416] on button "Save" at bounding box center [884, 428] width 46 height 25
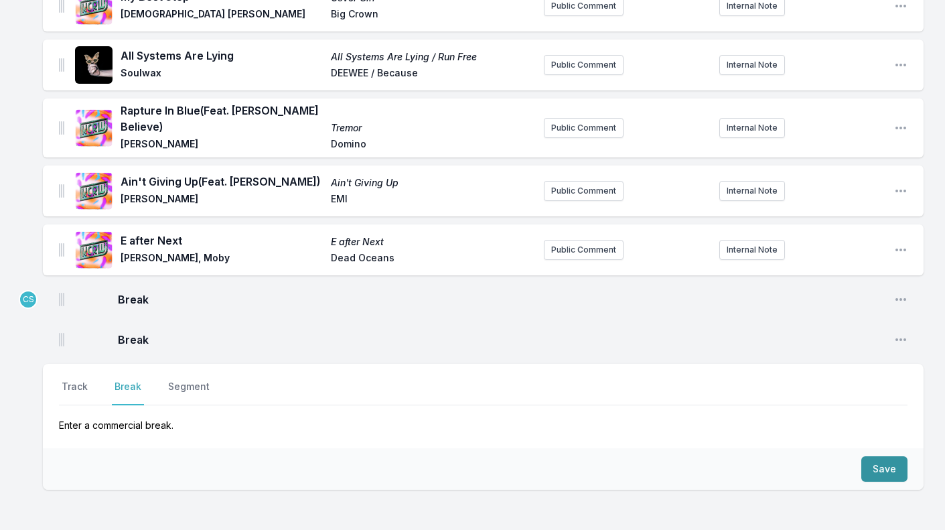
click at [879, 464] on button "Save" at bounding box center [884, 468] width 46 height 25
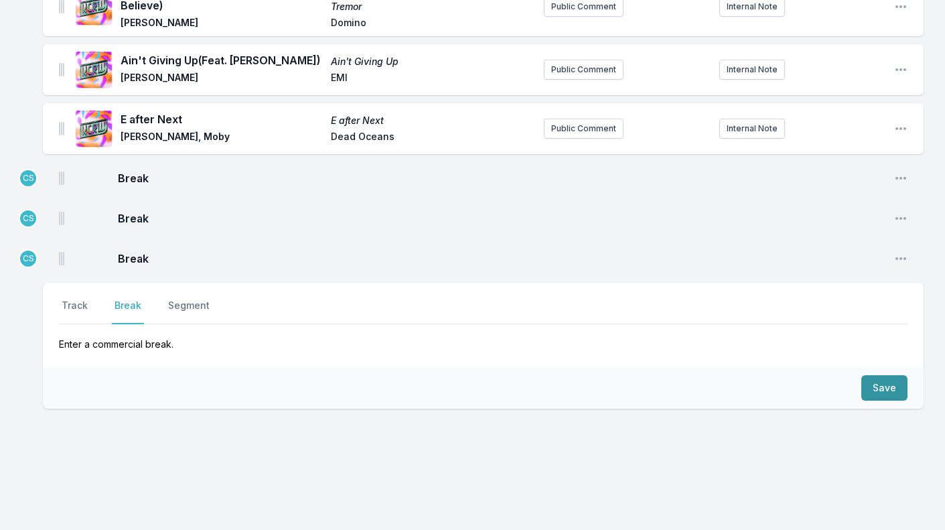
scroll to position [954, 0]
click at [894, 376] on button "Save" at bounding box center [884, 388] width 46 height 25
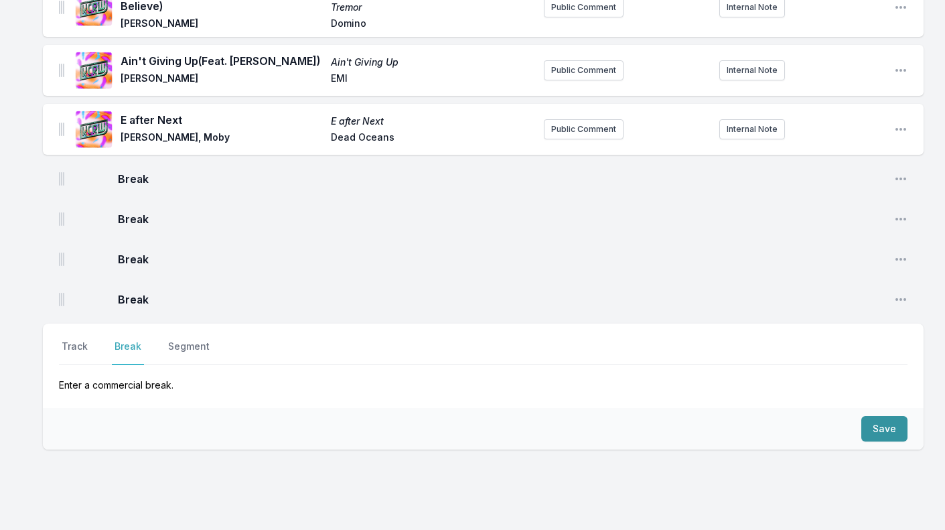
click at [876, 427] on button "Save" at bounding box center [884, 428] width 46 height 25
